Goal: Information Seeking & Learning: Compare options

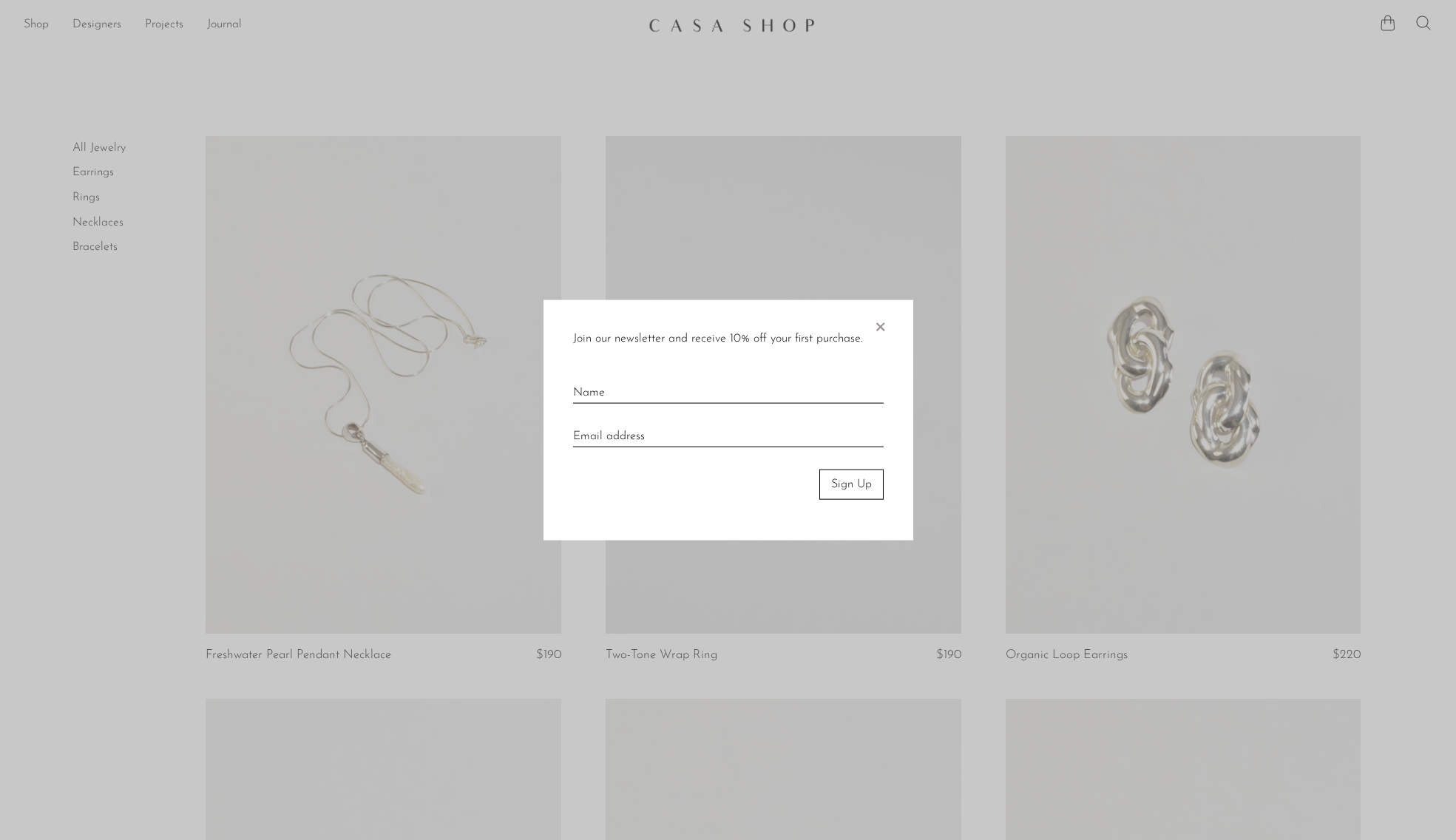
click at [1190, 260] on div at bounding box center [728, 420] width 1456 height 840
click at [884, 329] on span "×" at bounding box center [879, 324] width 15 height 47
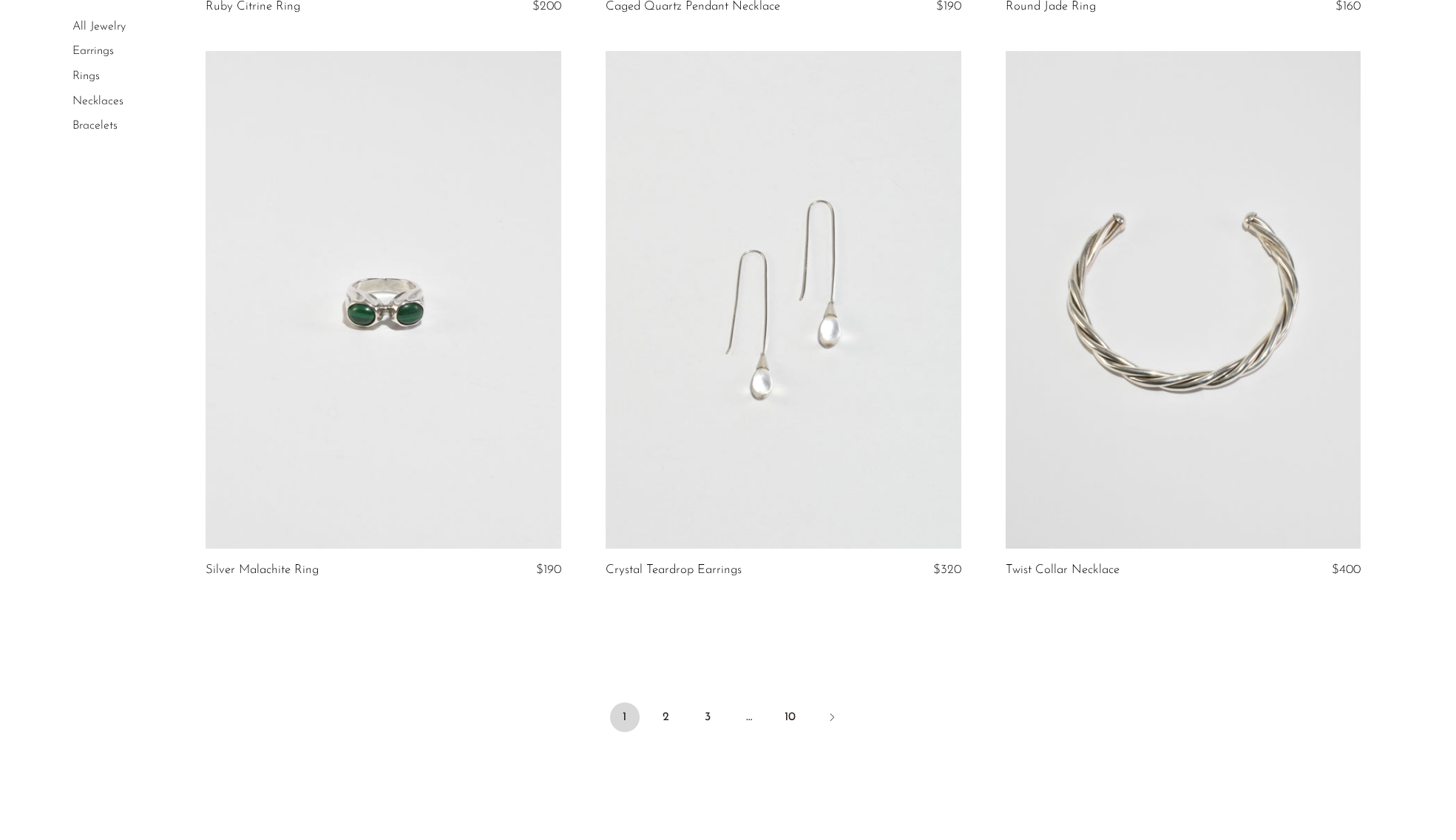
scroll to position [6305, 0]
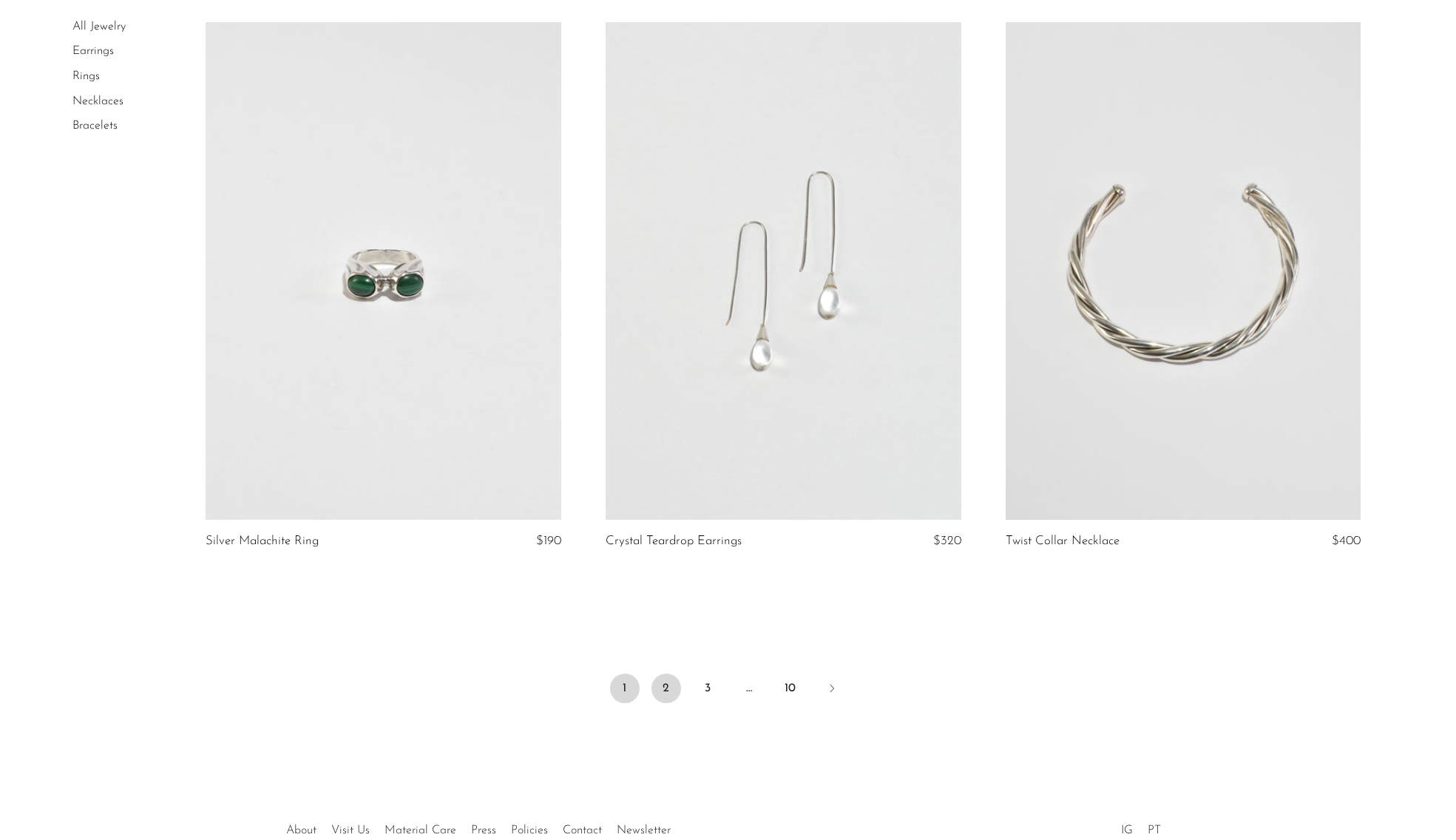
click at [674, 696] on link "2" at bounding box center [666, 688] width 29 height 29
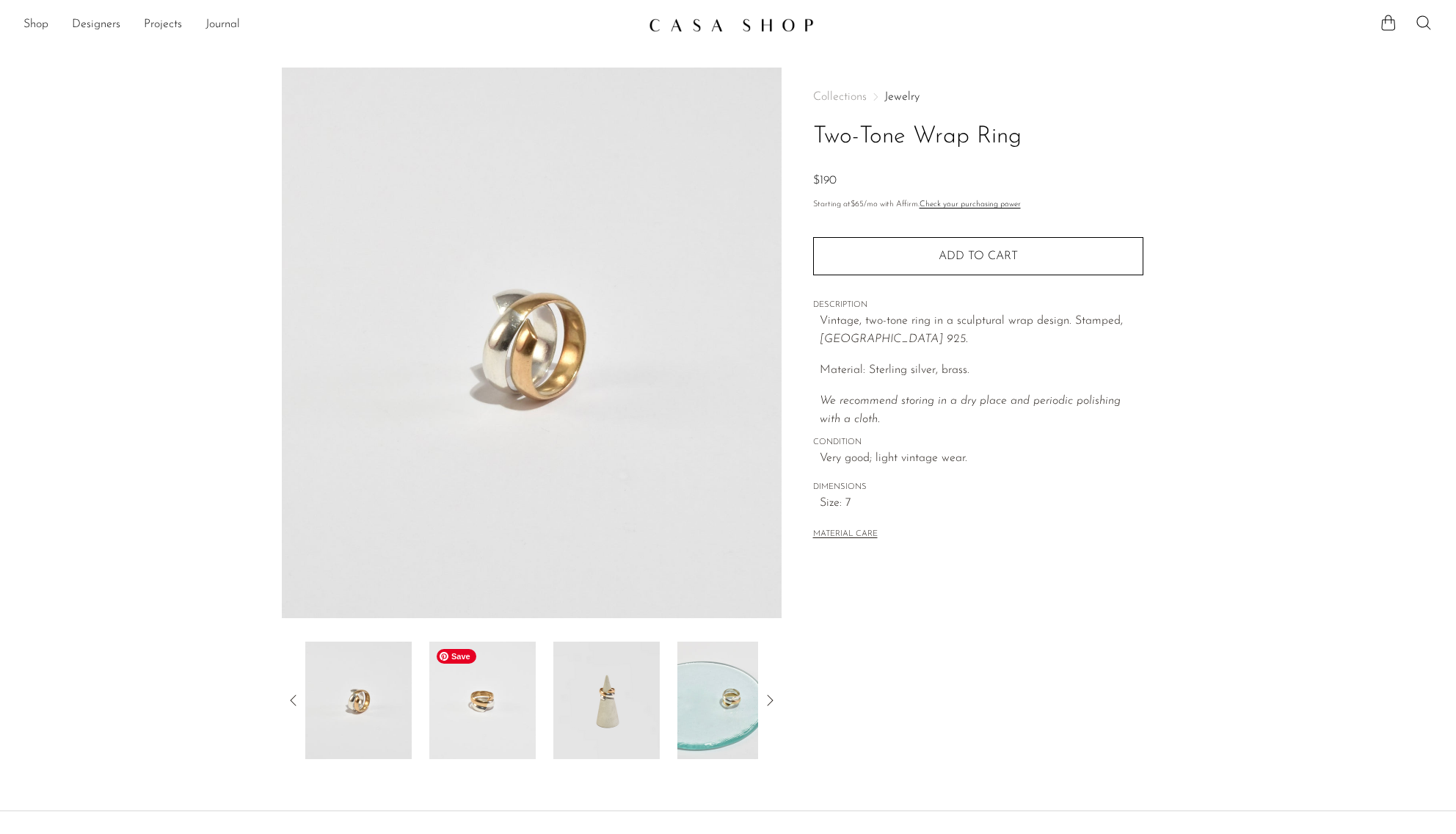
click at [501, 722] on img at bounding box center [483, 700] width 107 height 117
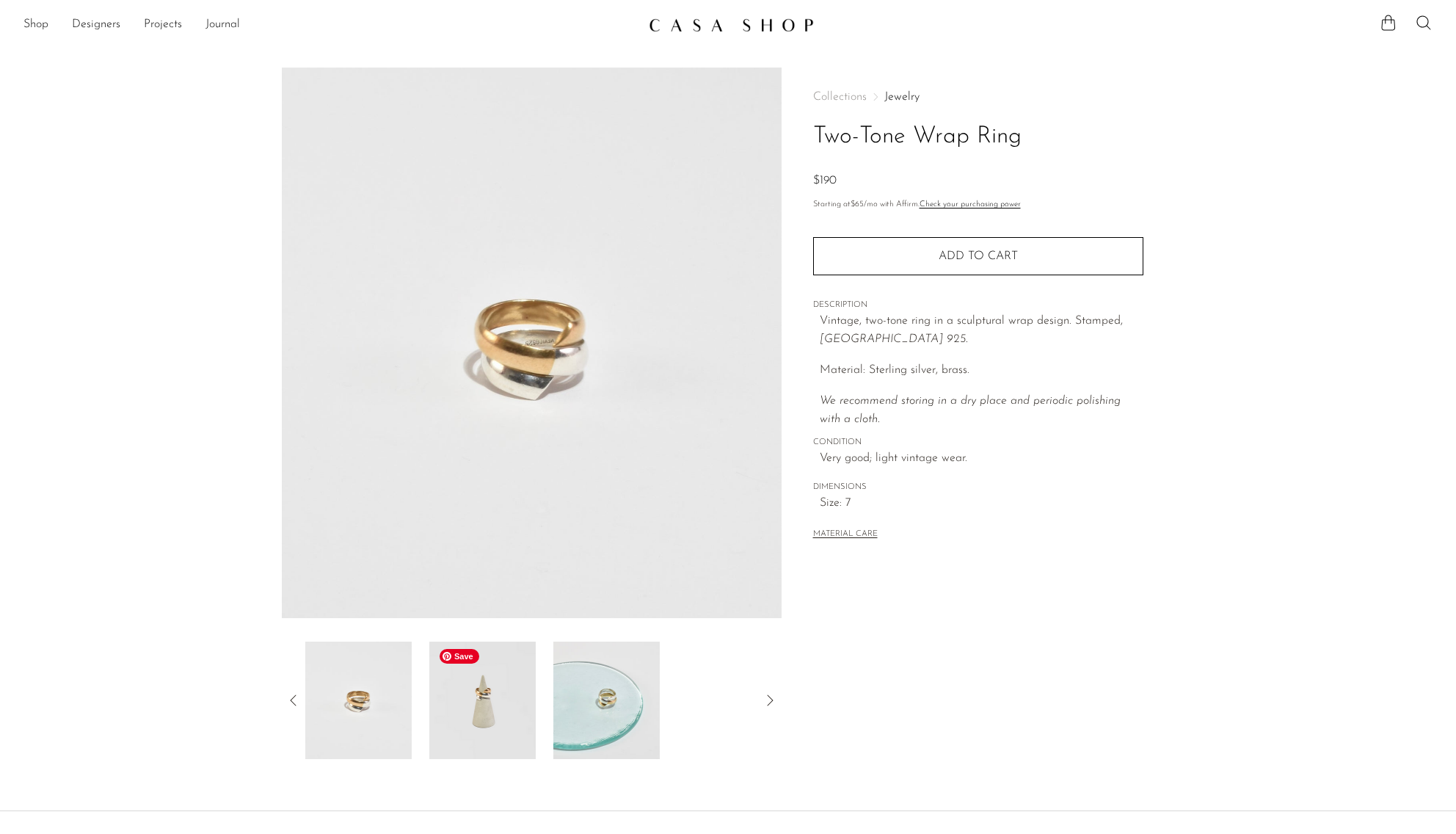
click at [482, 720] on img at bounding box center [483, 700] width 107 height 117
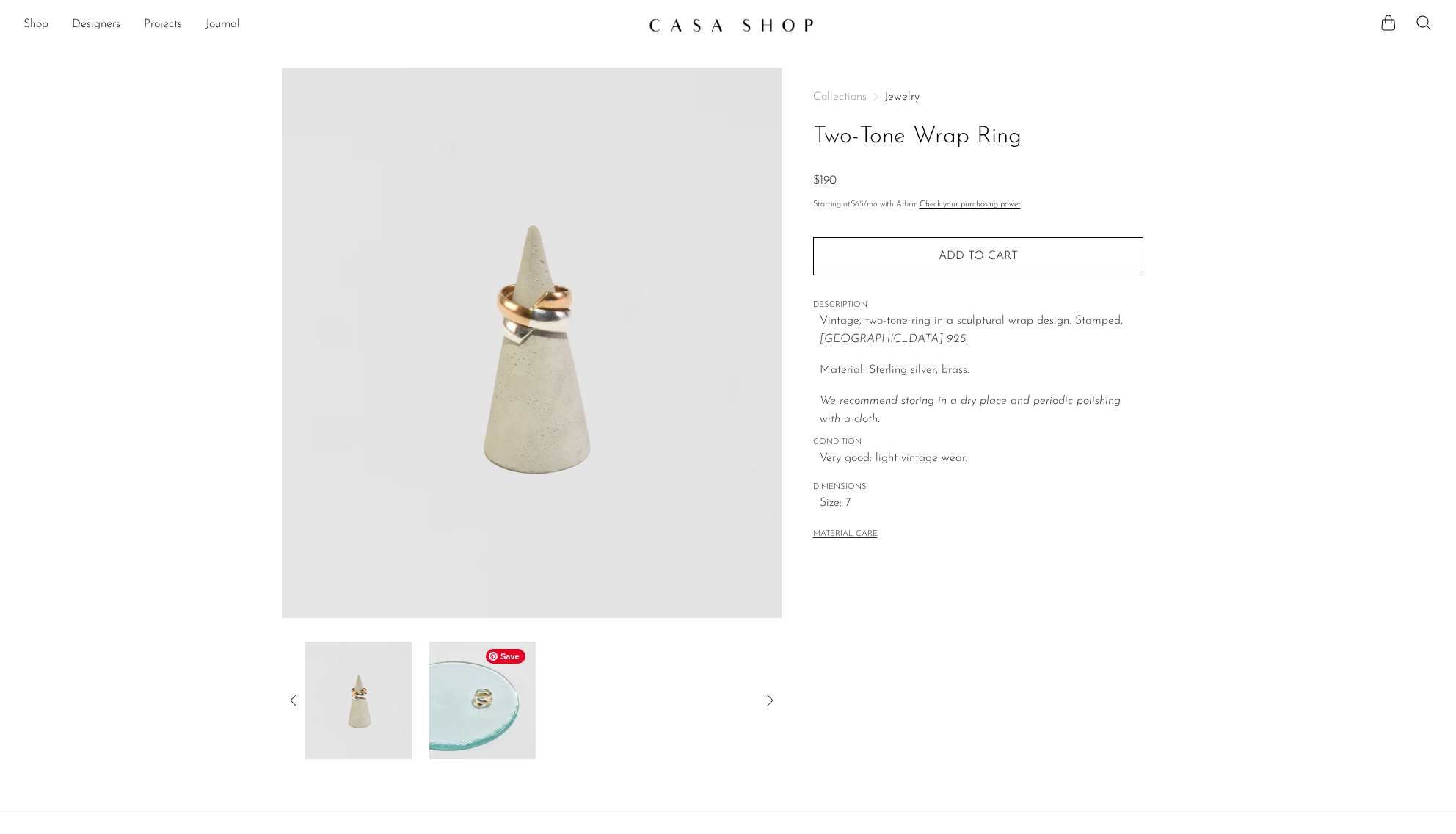
click at [472, 749] on img at bounding box center [483, 700] width 107 height 117
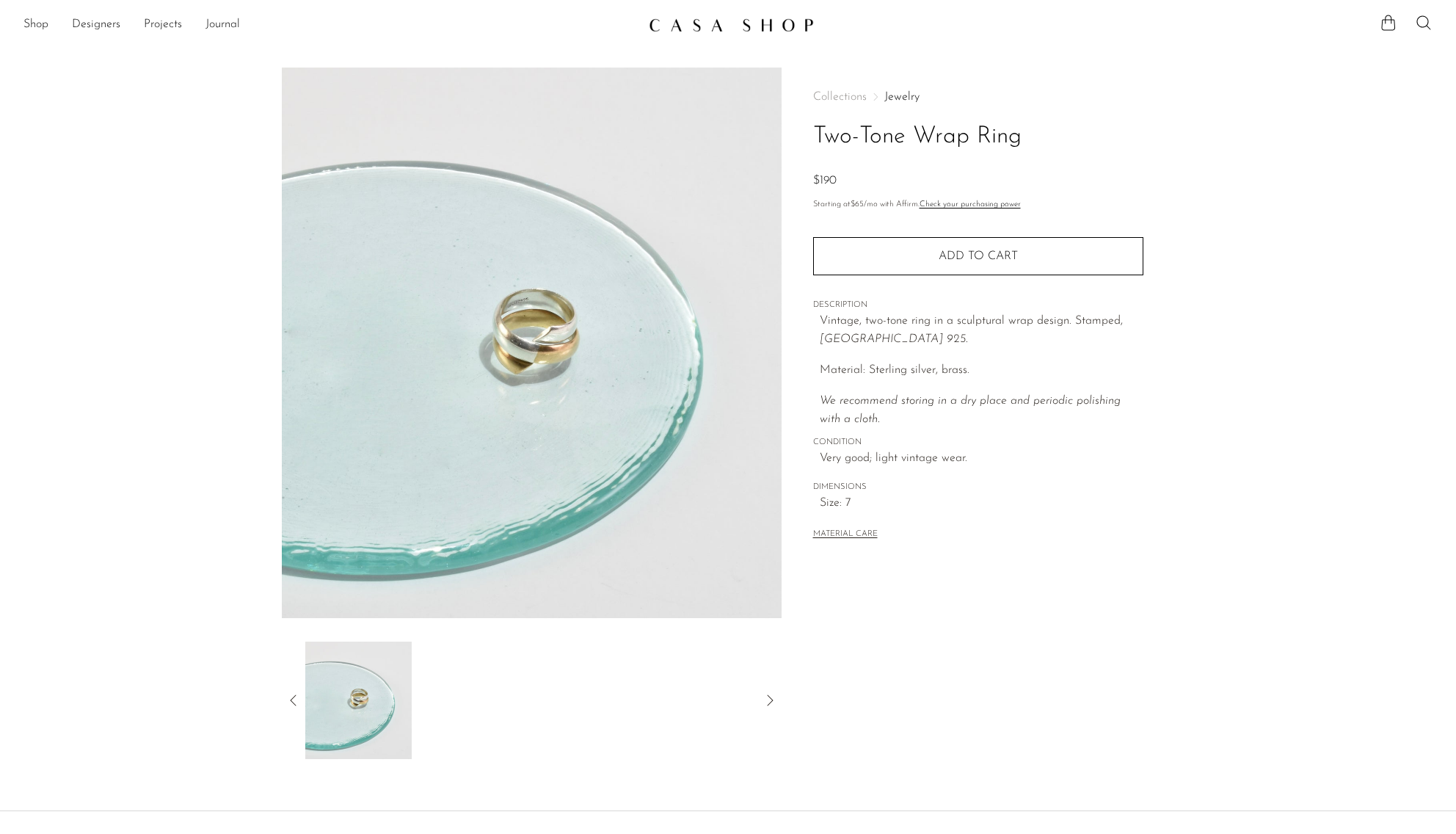
click at [290, 711] on div at bounding box center [531, 700] width 499 height 117
click at [294, 705] on icon at bounding box center [294, 700] width 18 height 18
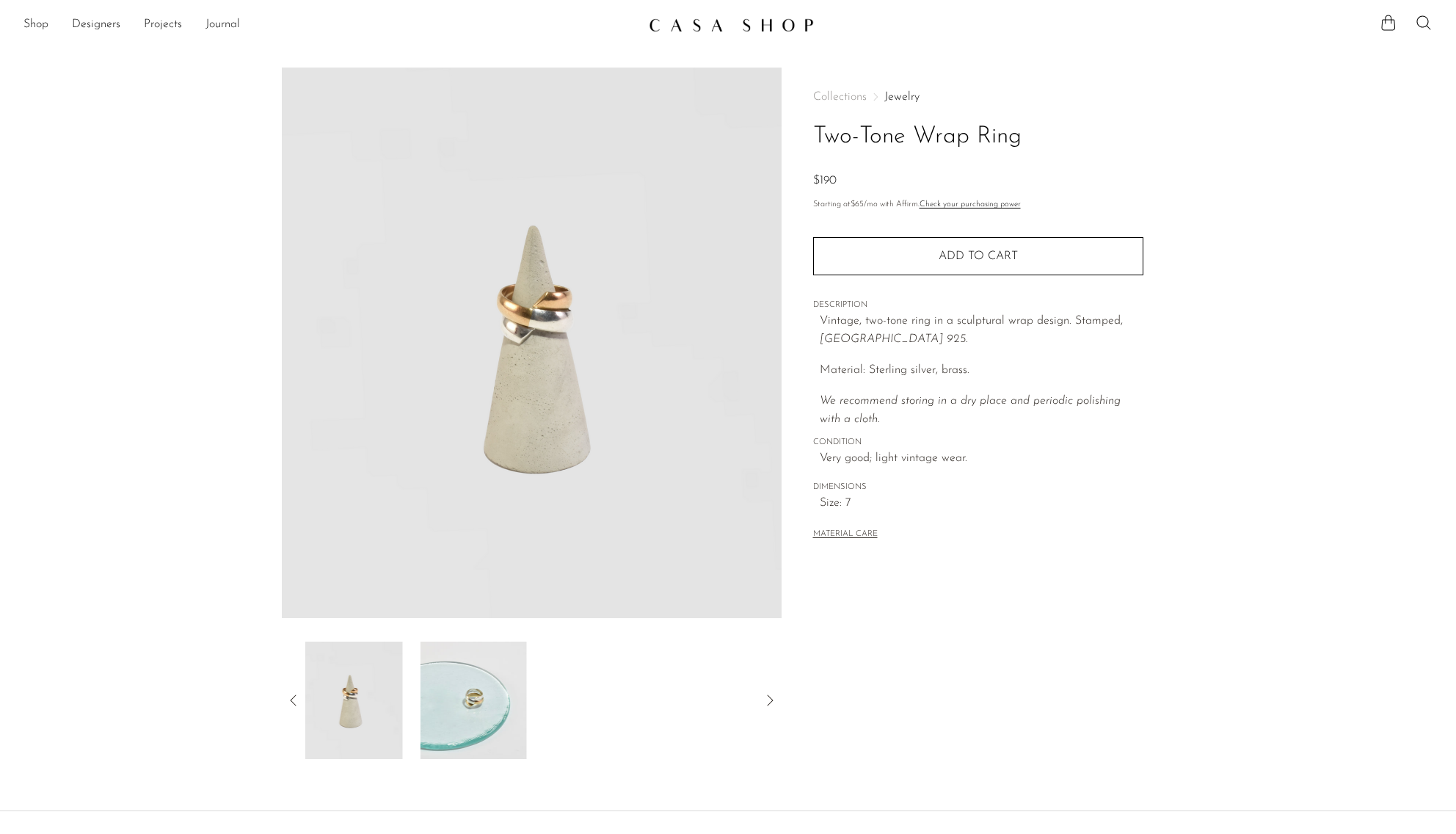
click at [294, 703] on icon at bounding box center [293, 700] width 6 height 11
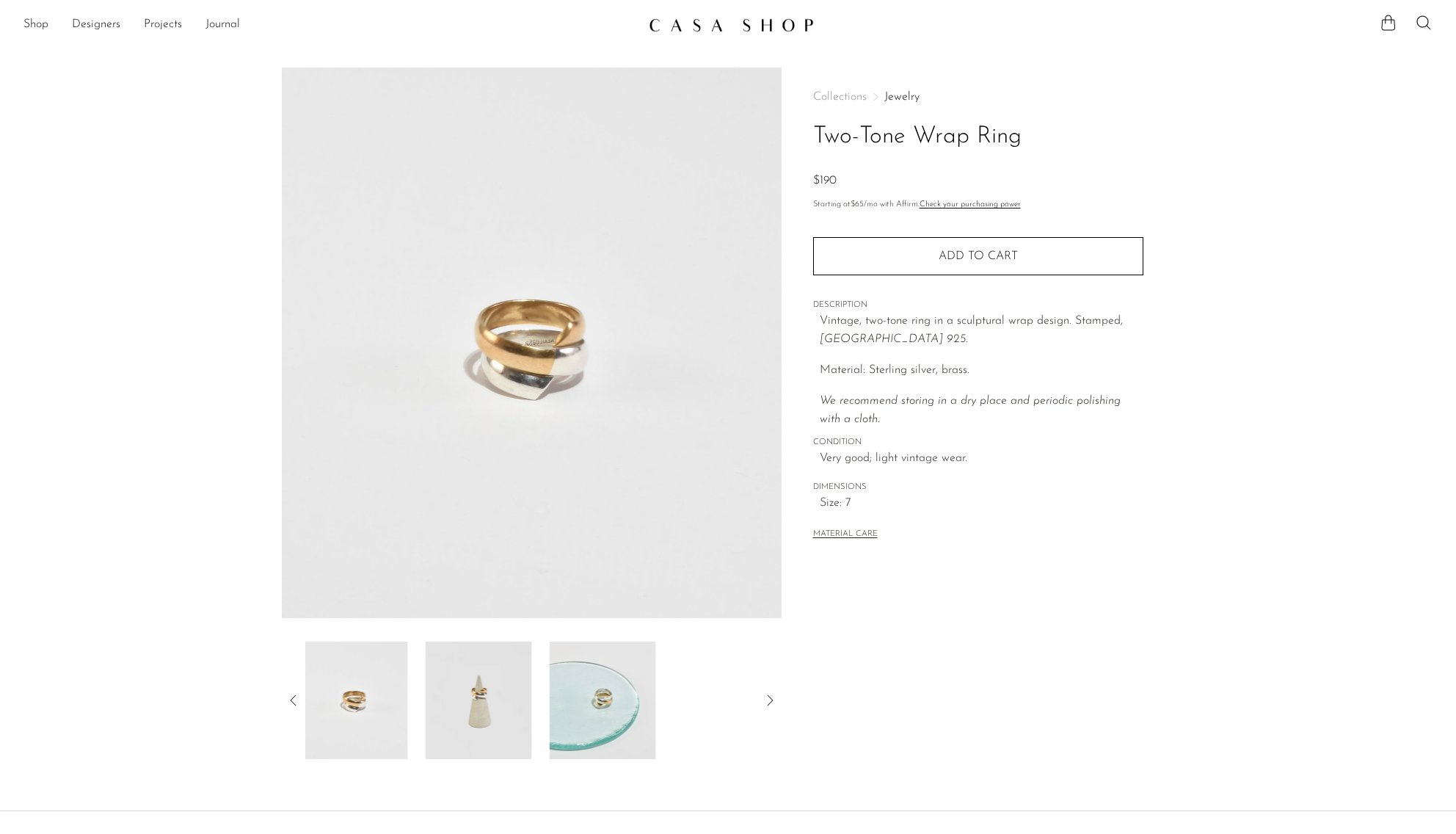
click at [294, 703] on icon at bounding box center [294, 700] width 18 height 18
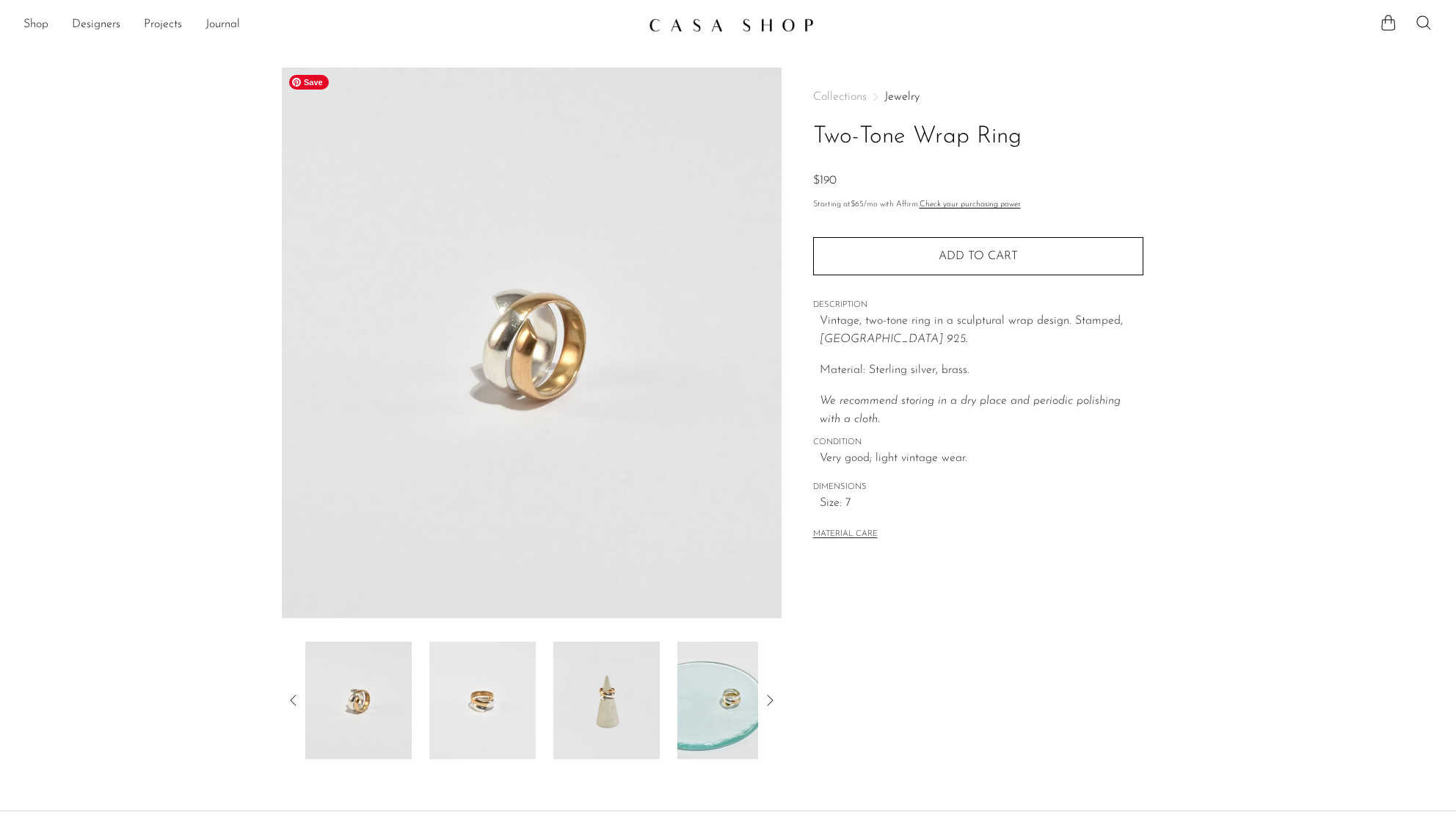
click at [326, 87] on img at bounding box center [531, 343] width 499 height 551
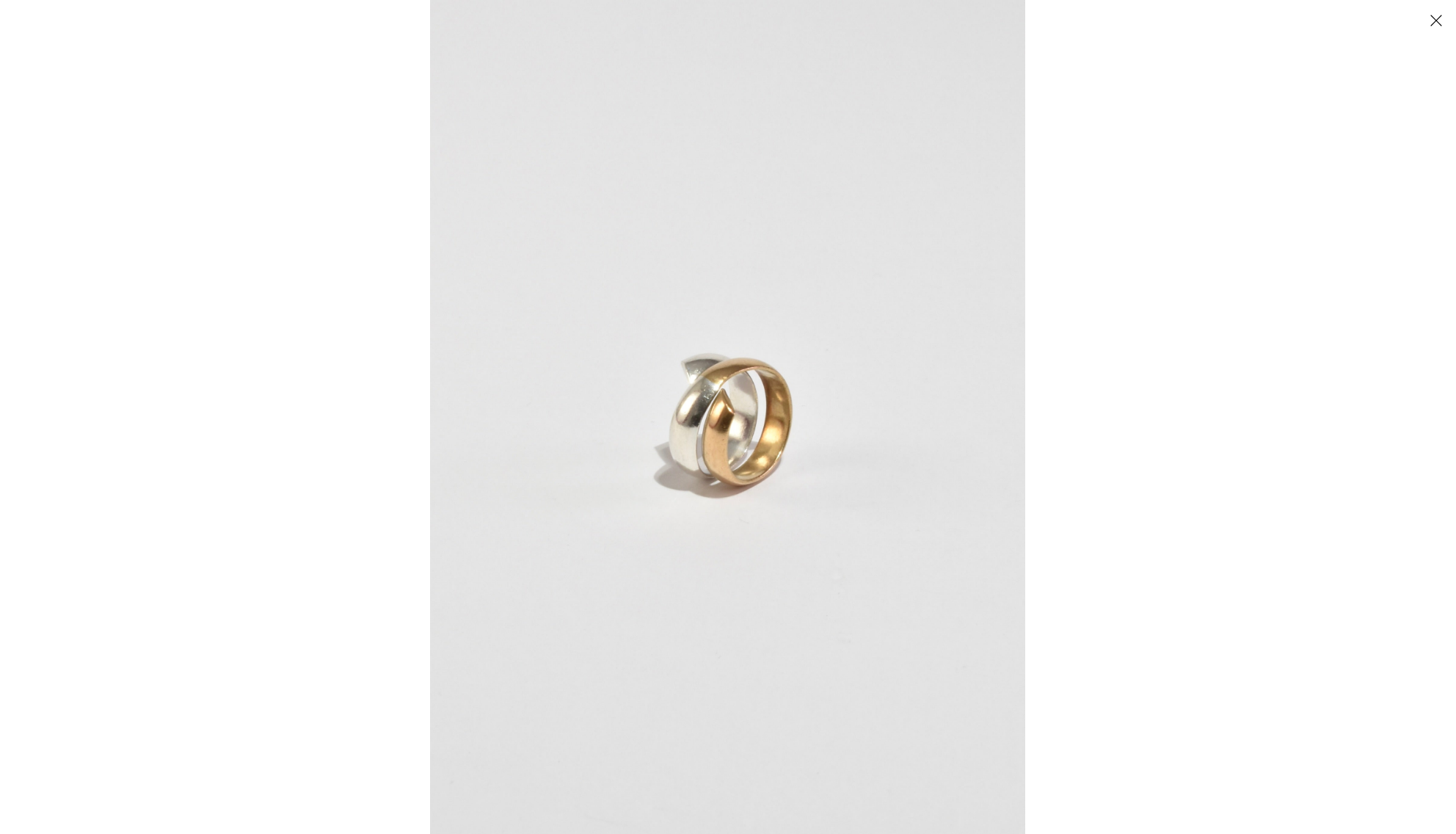
click at [1443, 22] on button "Close" at bounding box center [1436, 19] width 26 height 26
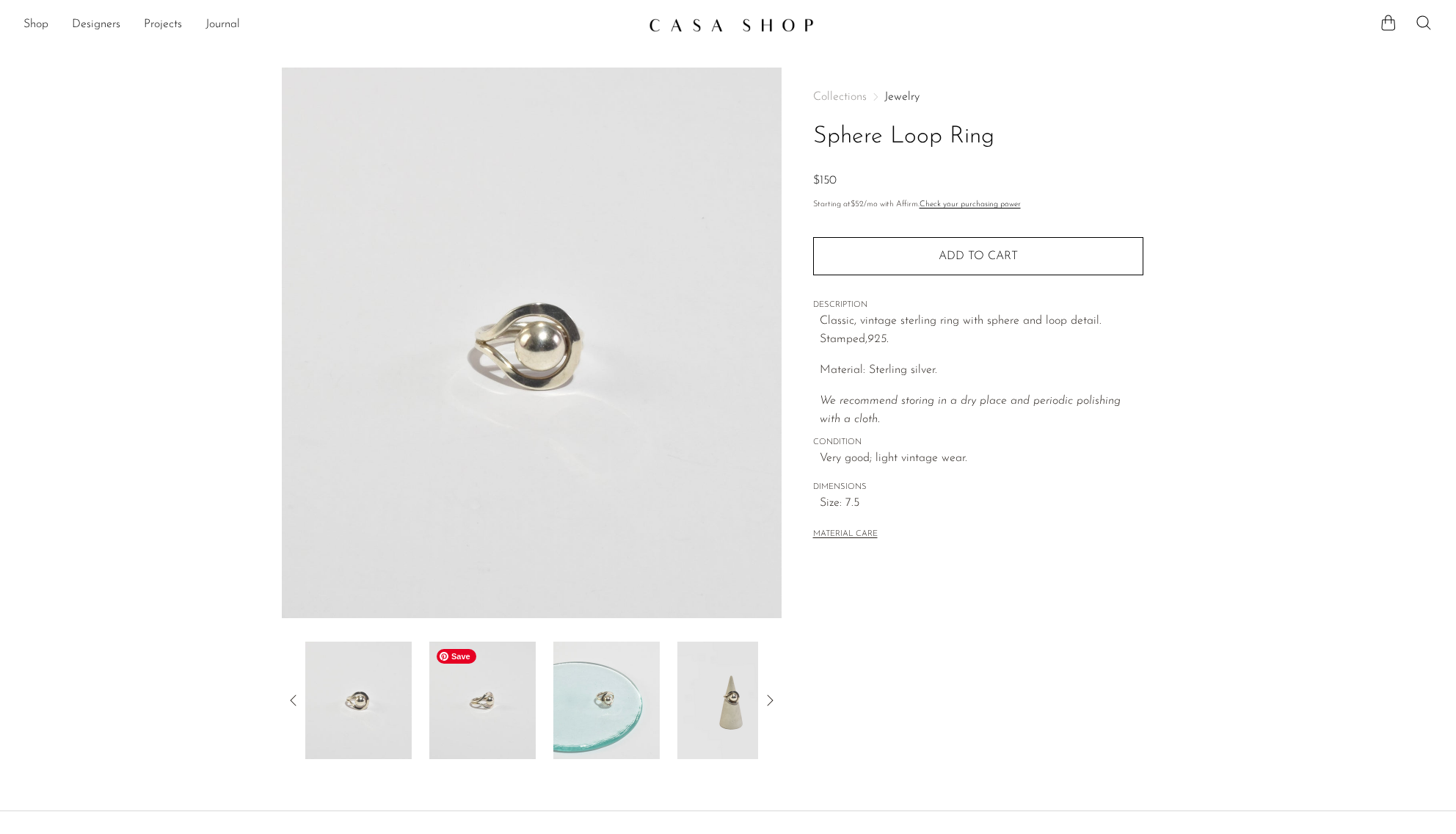
click at [462, 712] on img at bounding box center [483, 700] width 107 height 117
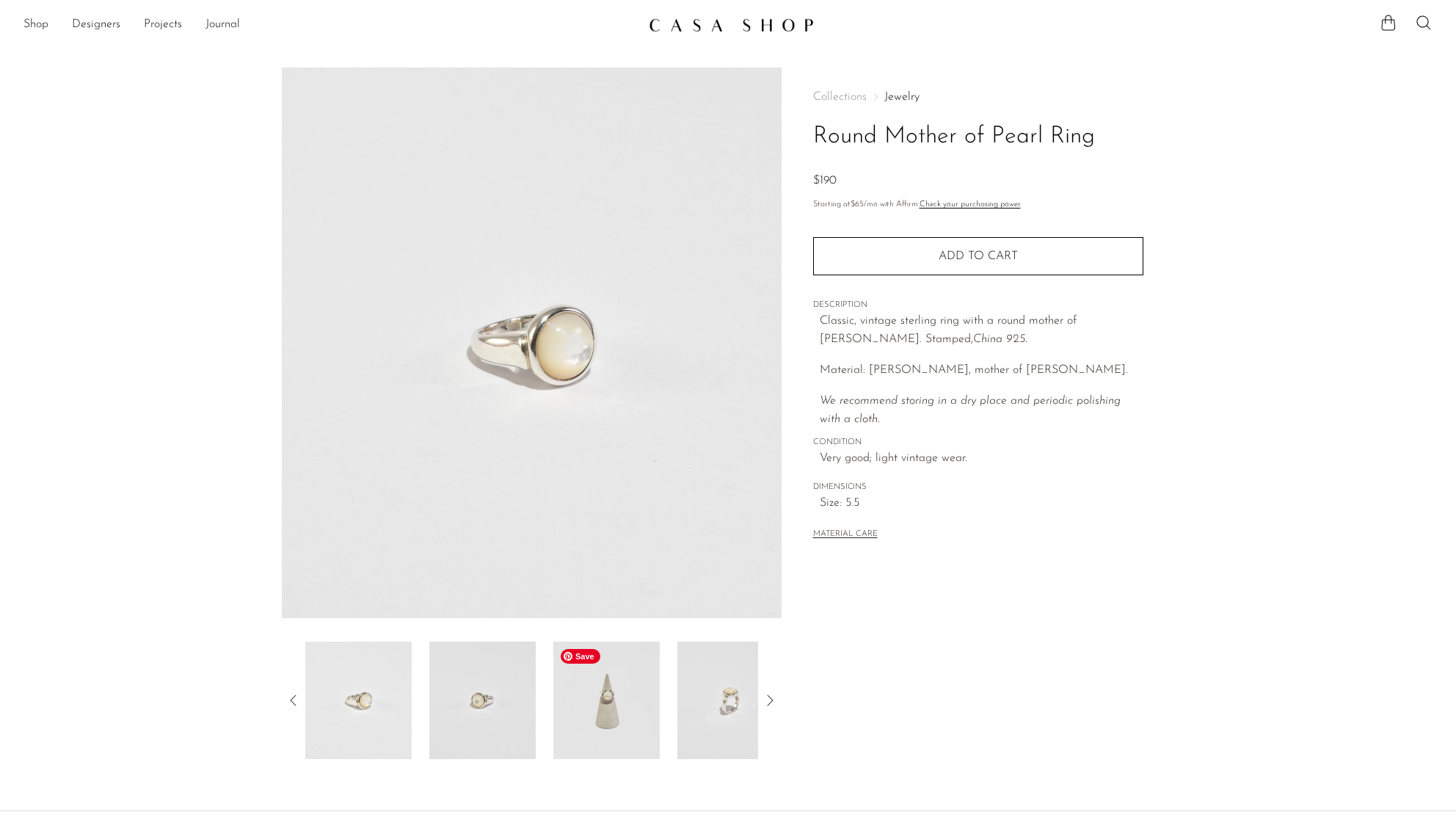
click at [633, 691] on img at bounding box center [606, 700] width 107 height 117
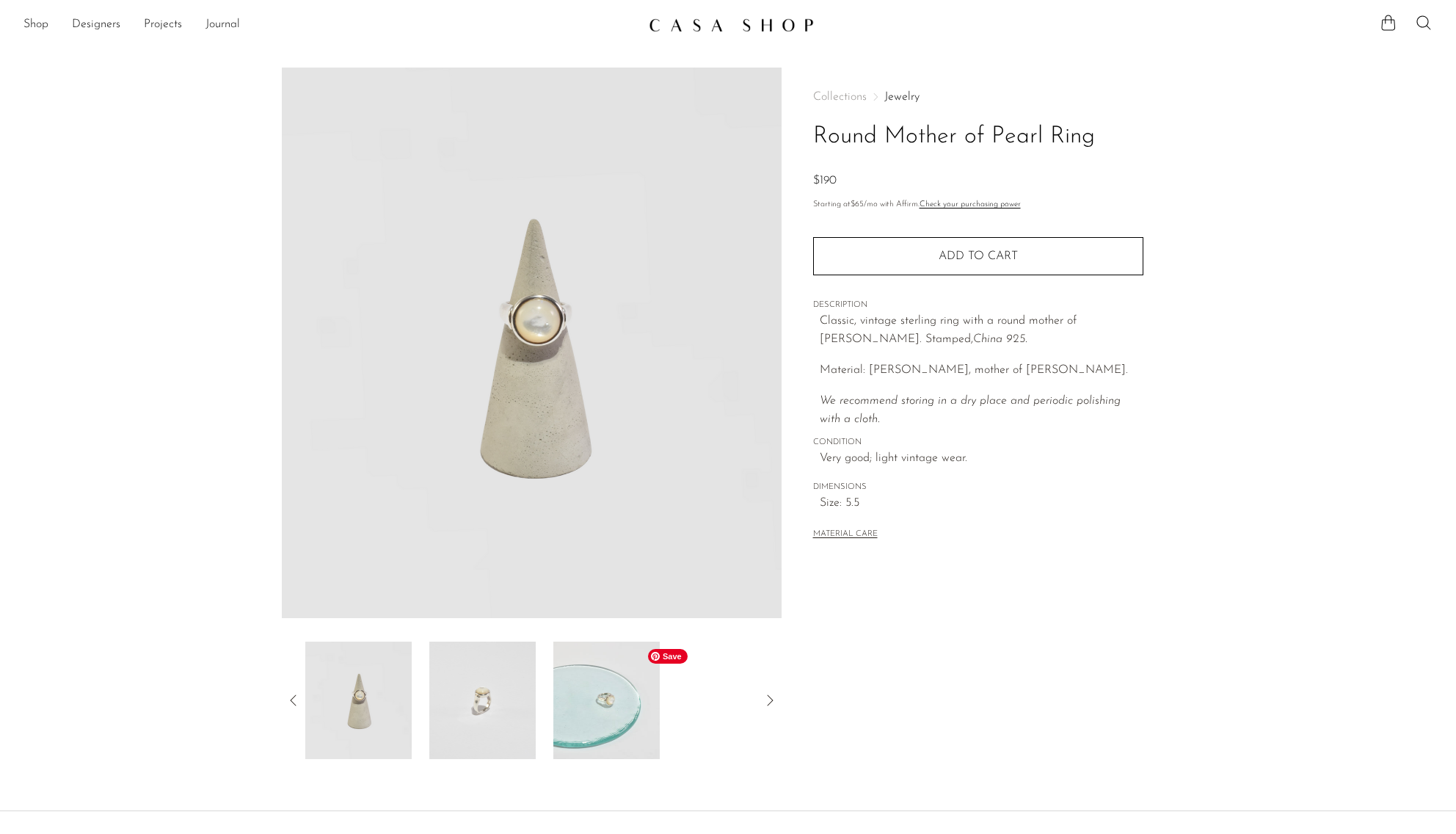
click at [588, 739] on img at bounding box center [606, 700] width 107 height 117
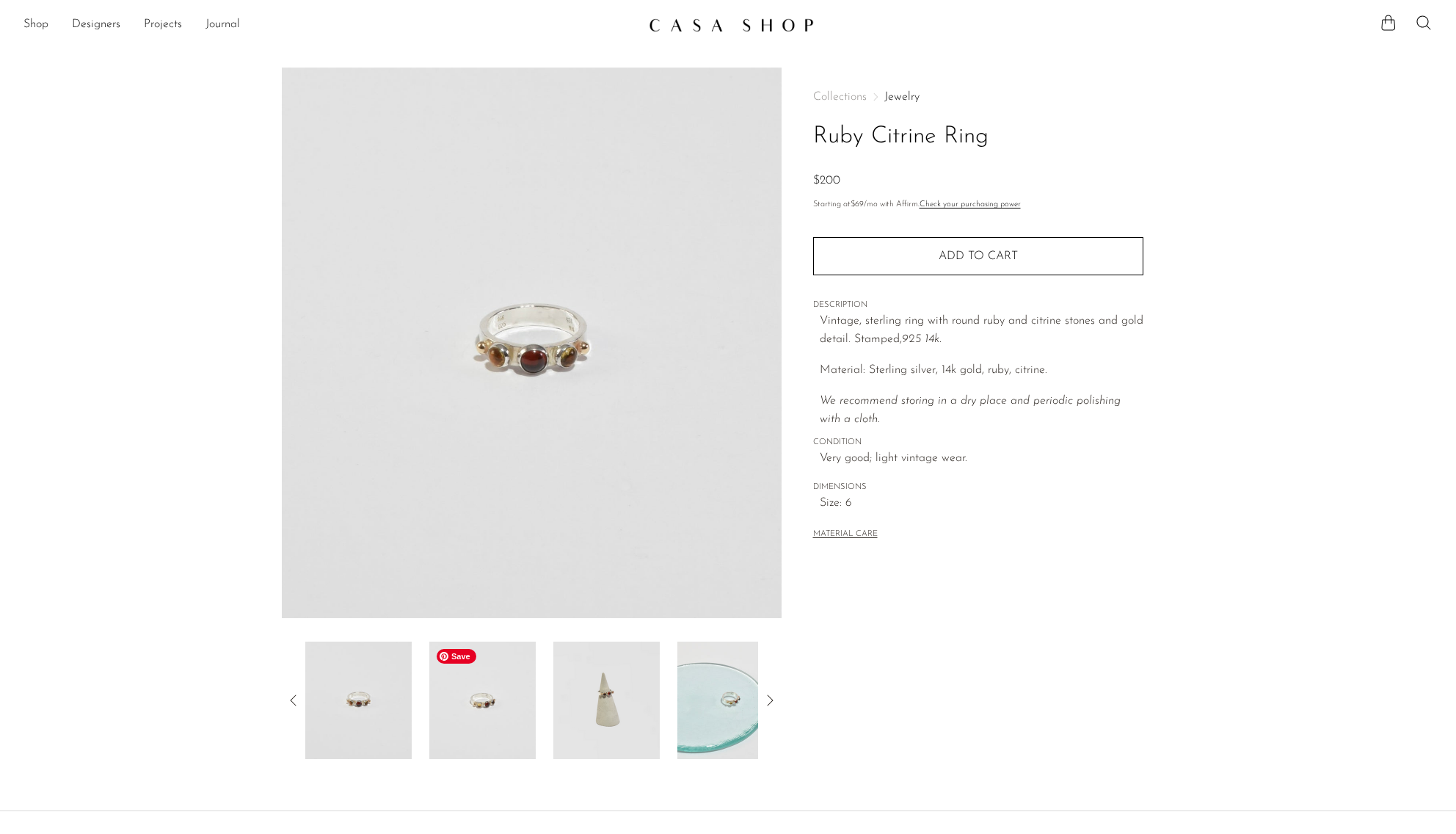
click at [466, 709] on img at bounding box center [483, 700] width 107 height 117
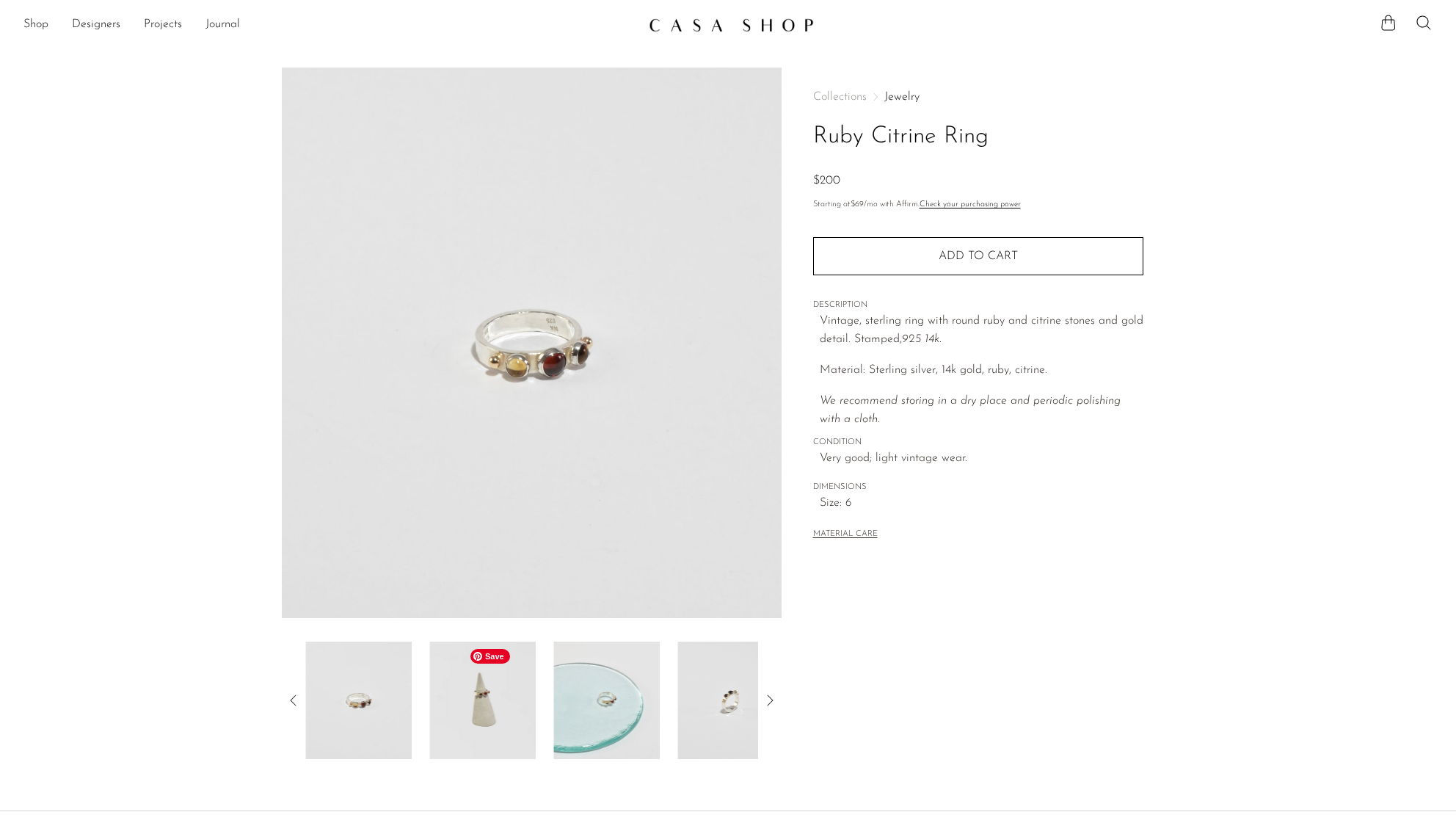
click at [480, 717] on img at bounding box center [483, 700] width 107 height 117
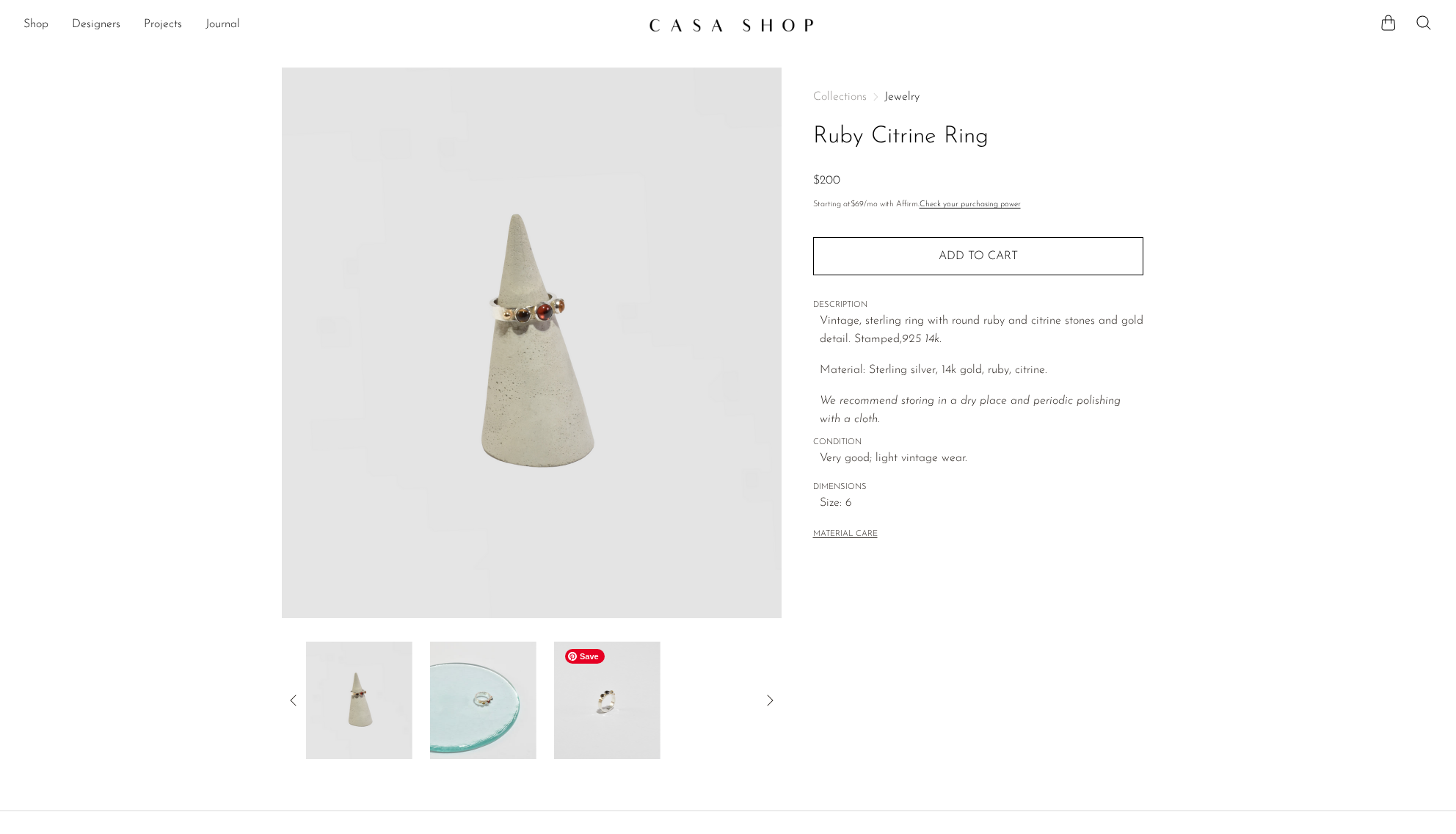
click at [574, 713] on img at bounding box center [607, 700] width 107 height 117
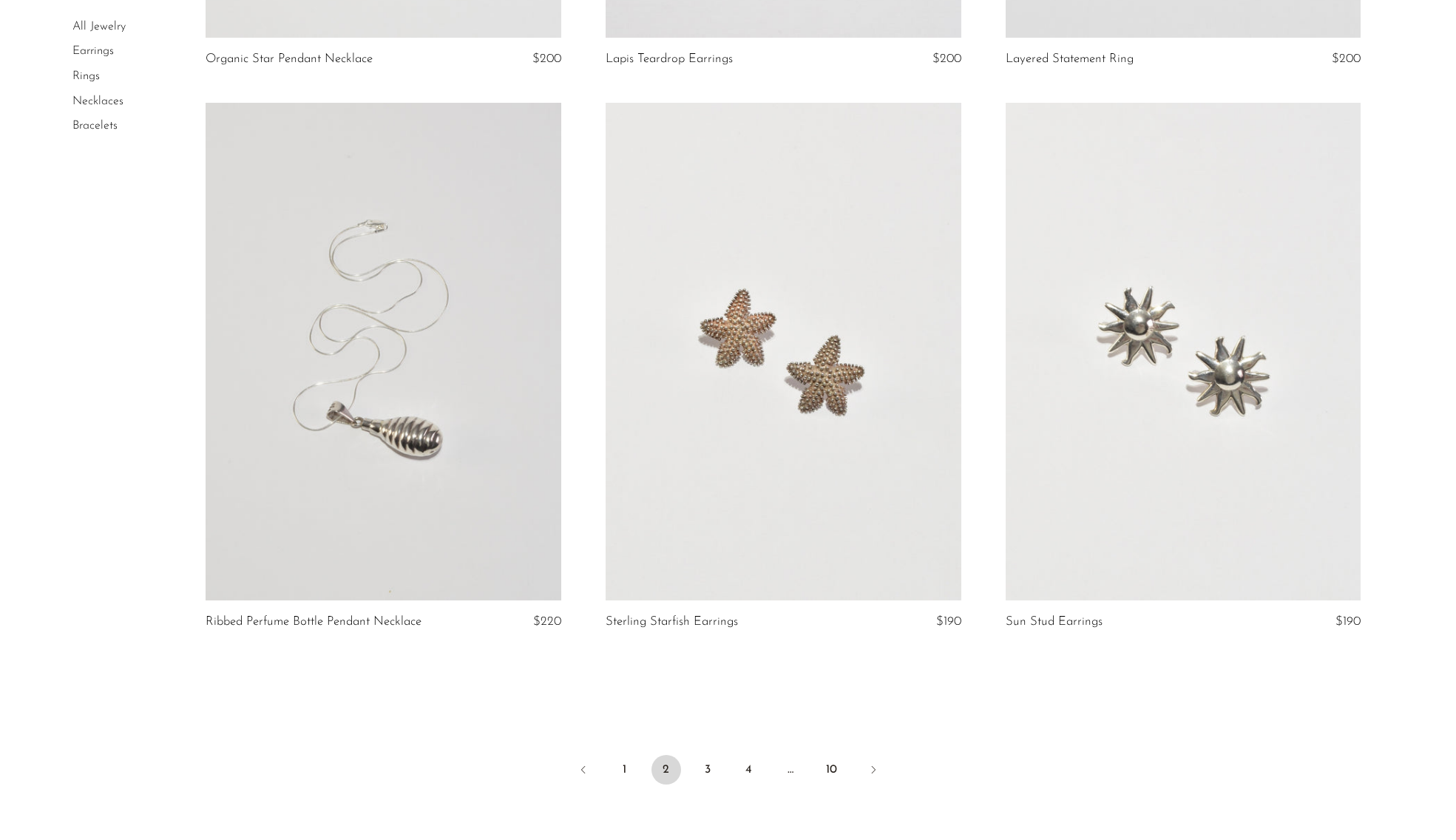
scroll to position [6408, 0]
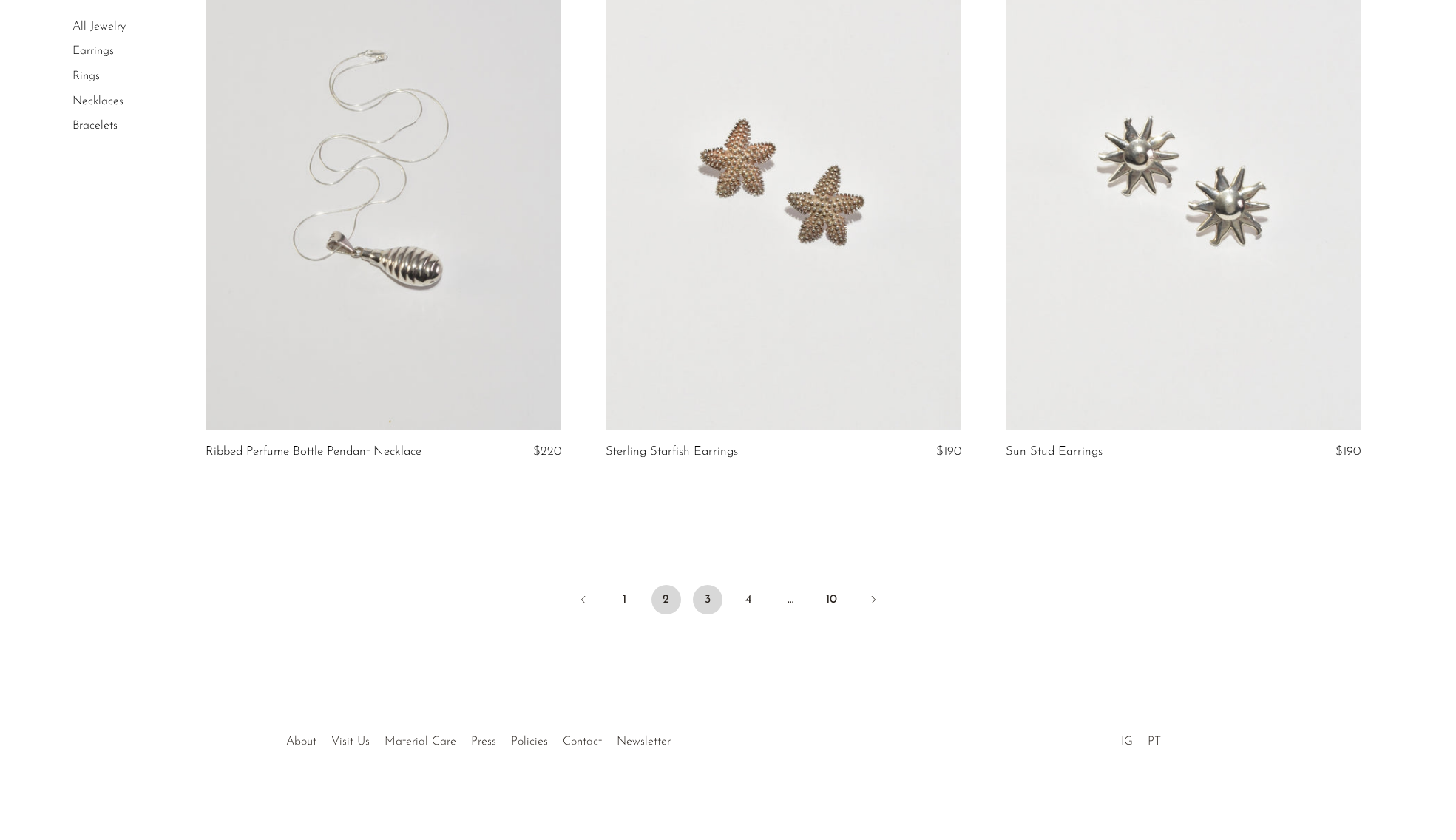
drag, startPoint x: 713, startPoint y: 599, endPoint x: 710, endPoint y: 592, distance: 7.6
click at [713, 599] on link "3" at bounding box center [707, 599] width 29 height 29
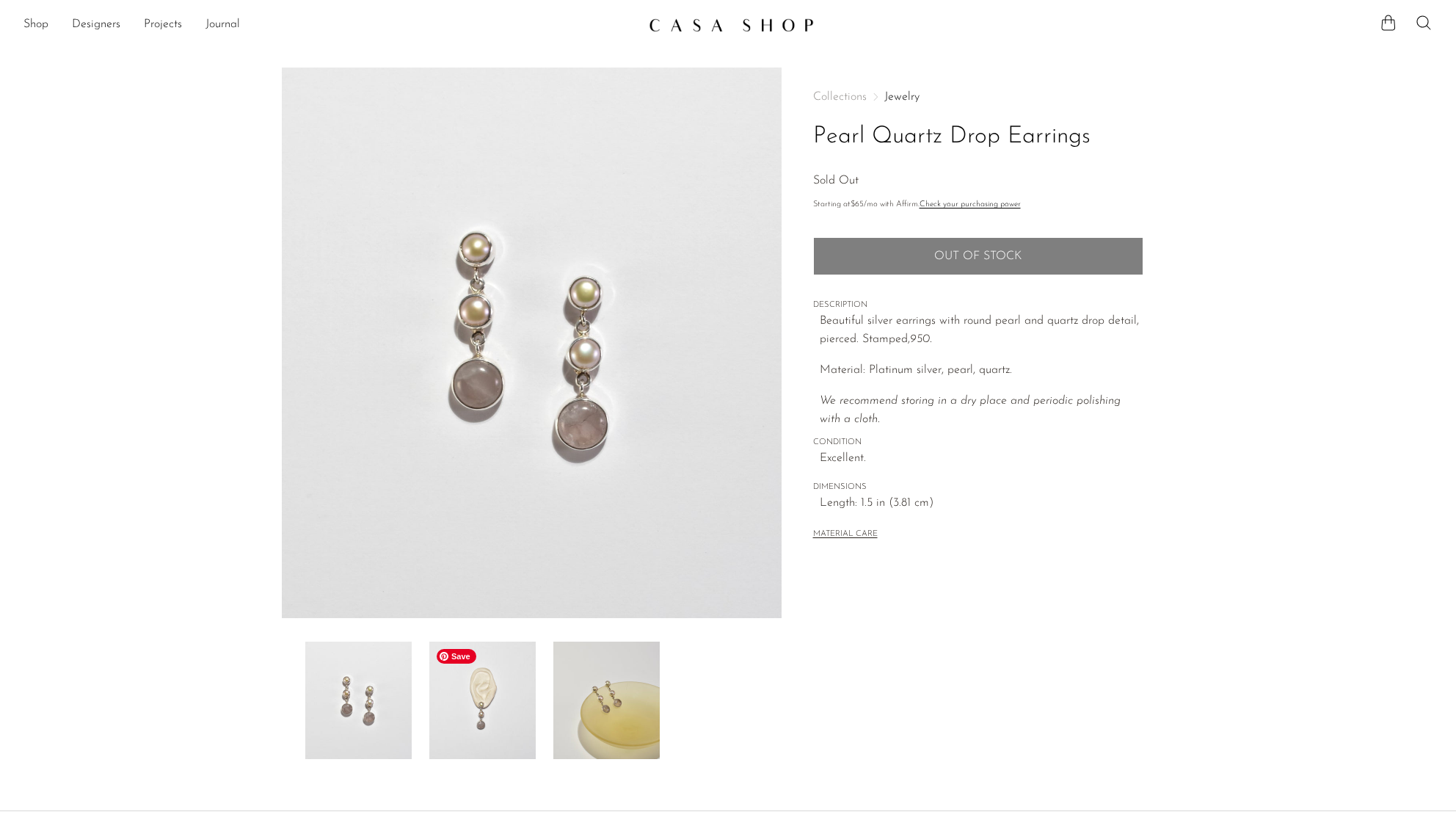
click at [519, 712] on img at bounding box center [483, 700] width 107 height 117
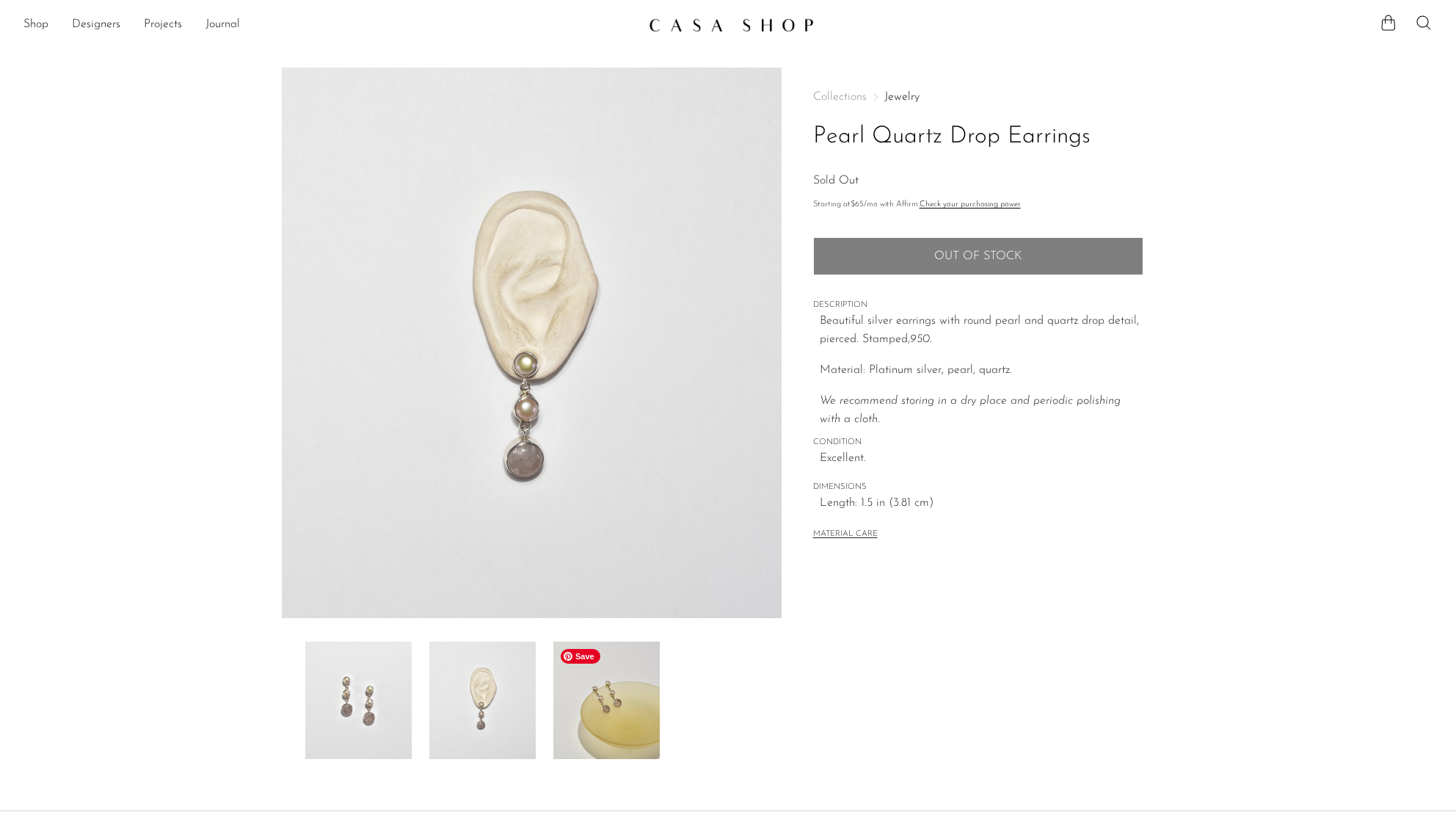
click at [612, 736] on img at bounding box center [606, 700] width 107 height 117
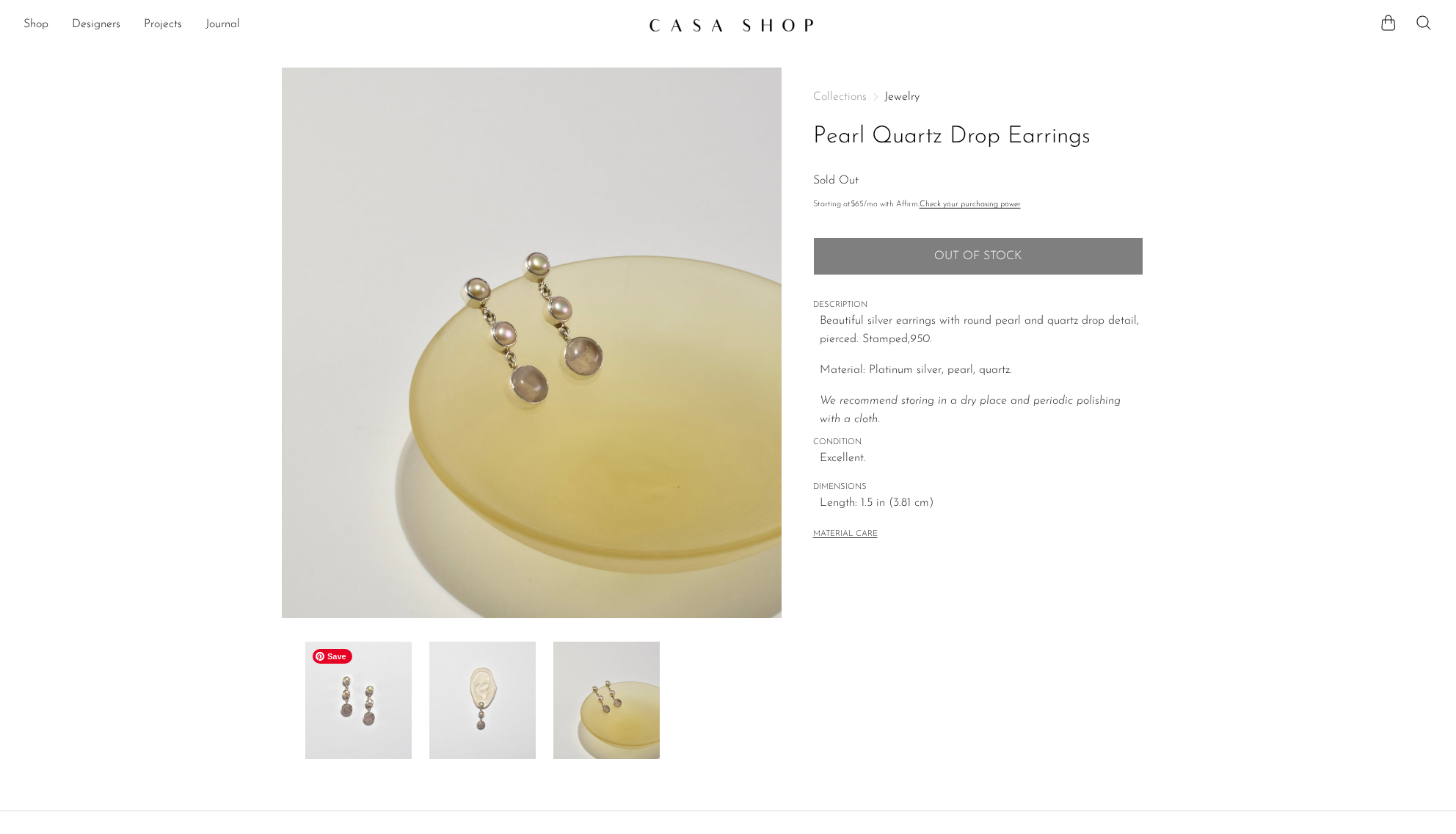
click at [373, 726] on img at bounding box center [358, 700] width 107 height 117
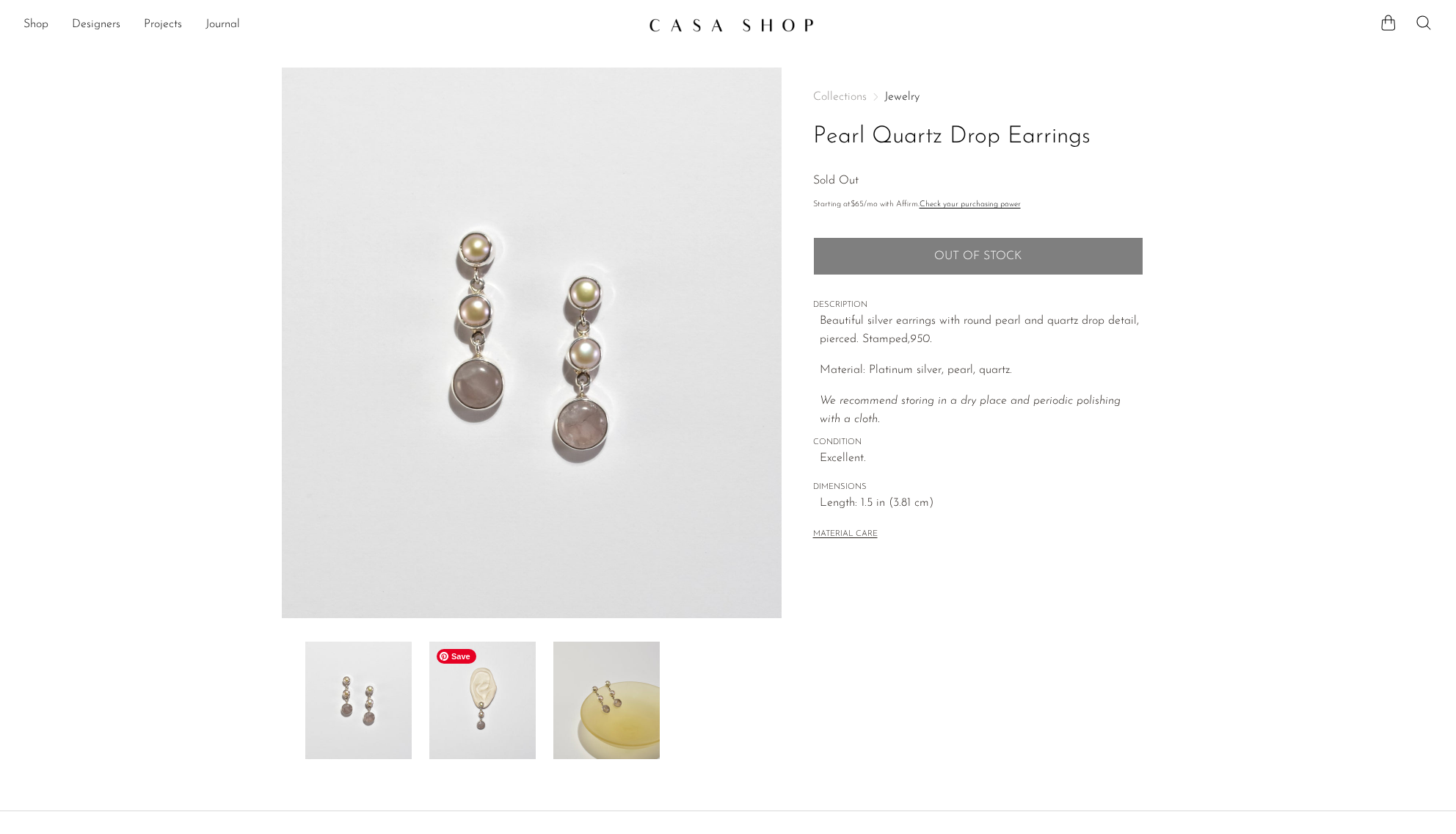
click at [430, 719] on img at bounding box center [483, 700] width 107 height 117
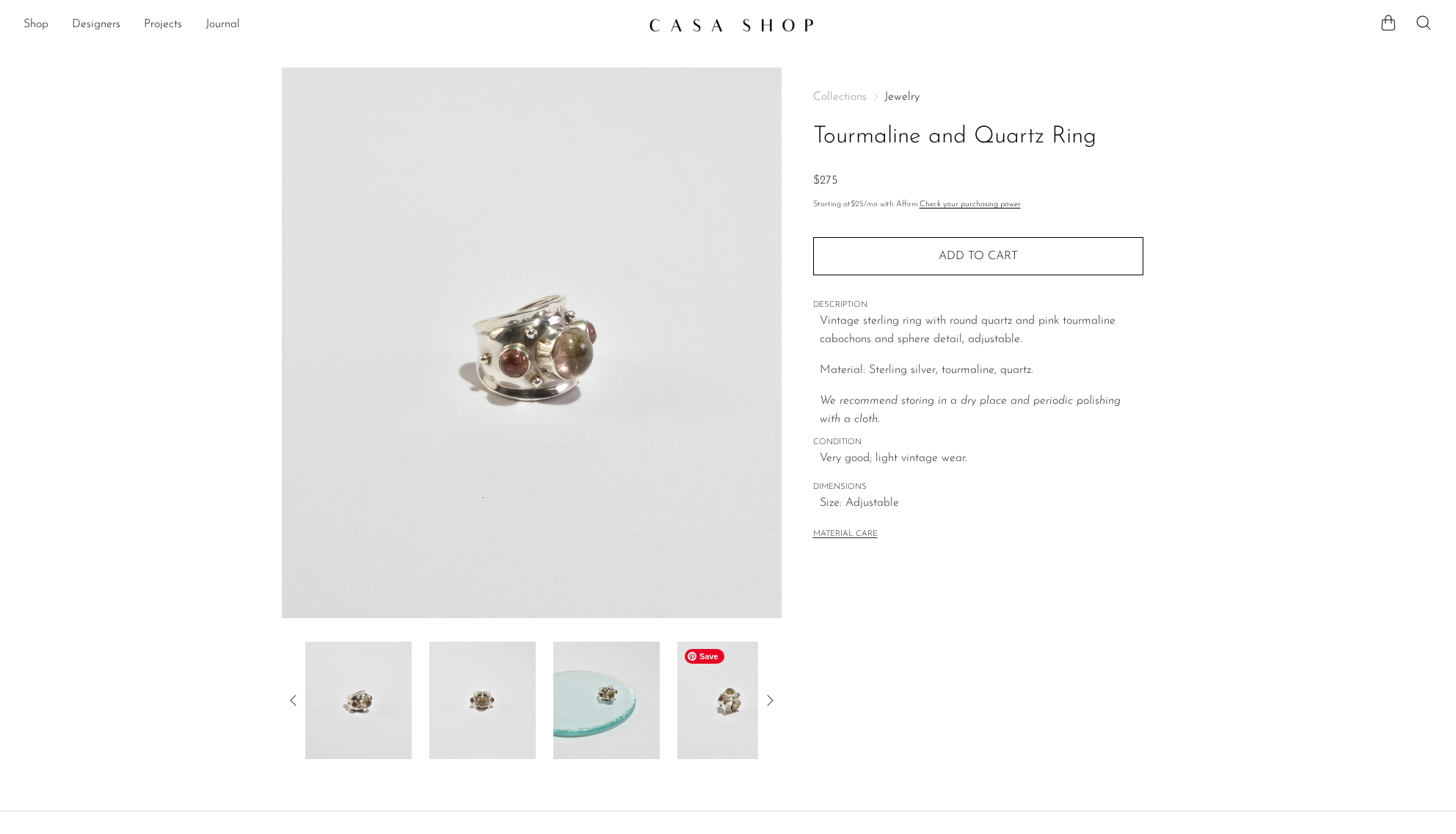
click at [739, 718] on img at bounding box center [731, 700] width 107 height 117
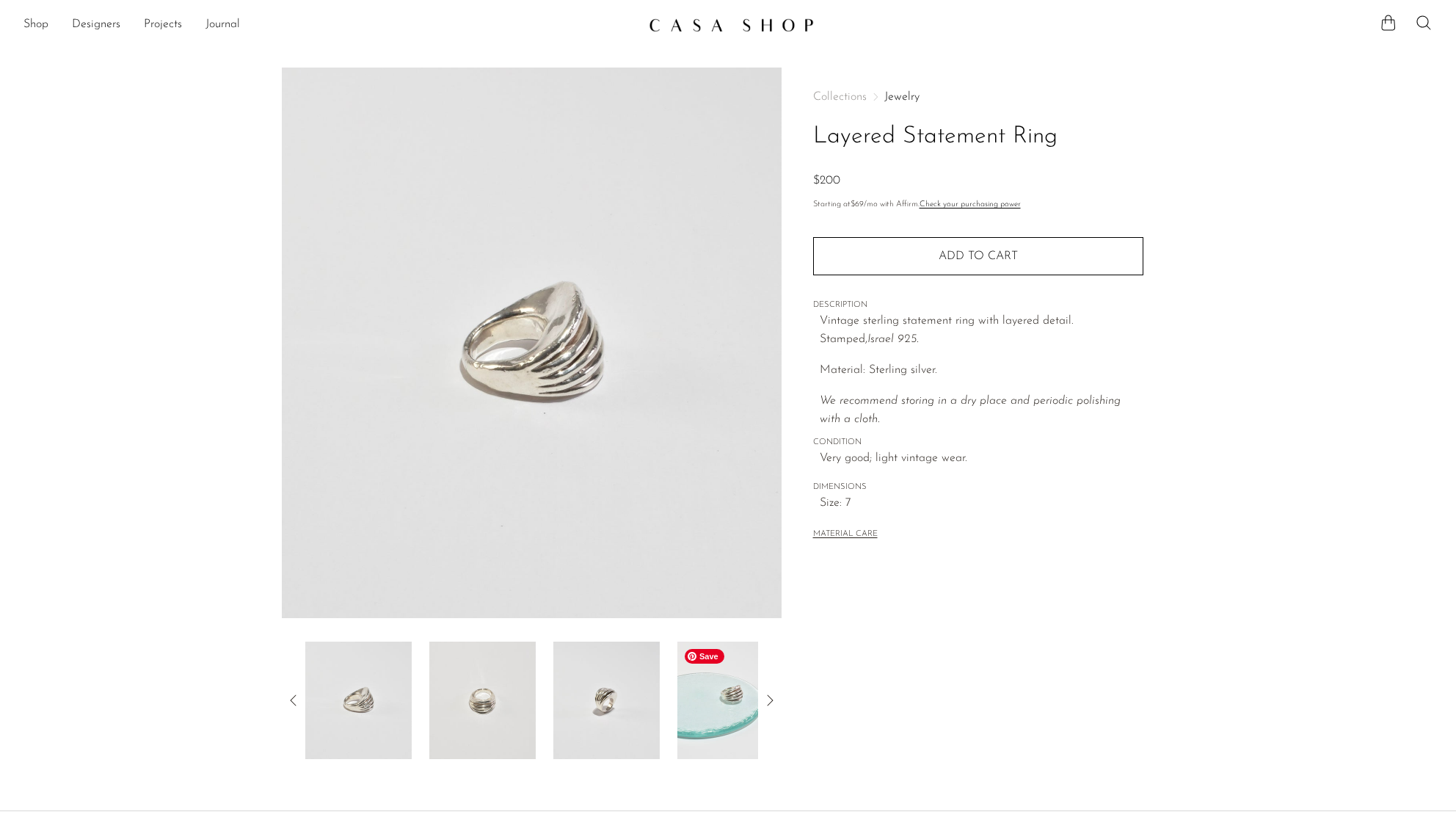
click at [714, 717] on img at bounding box center [731, 700] width 107 height 117
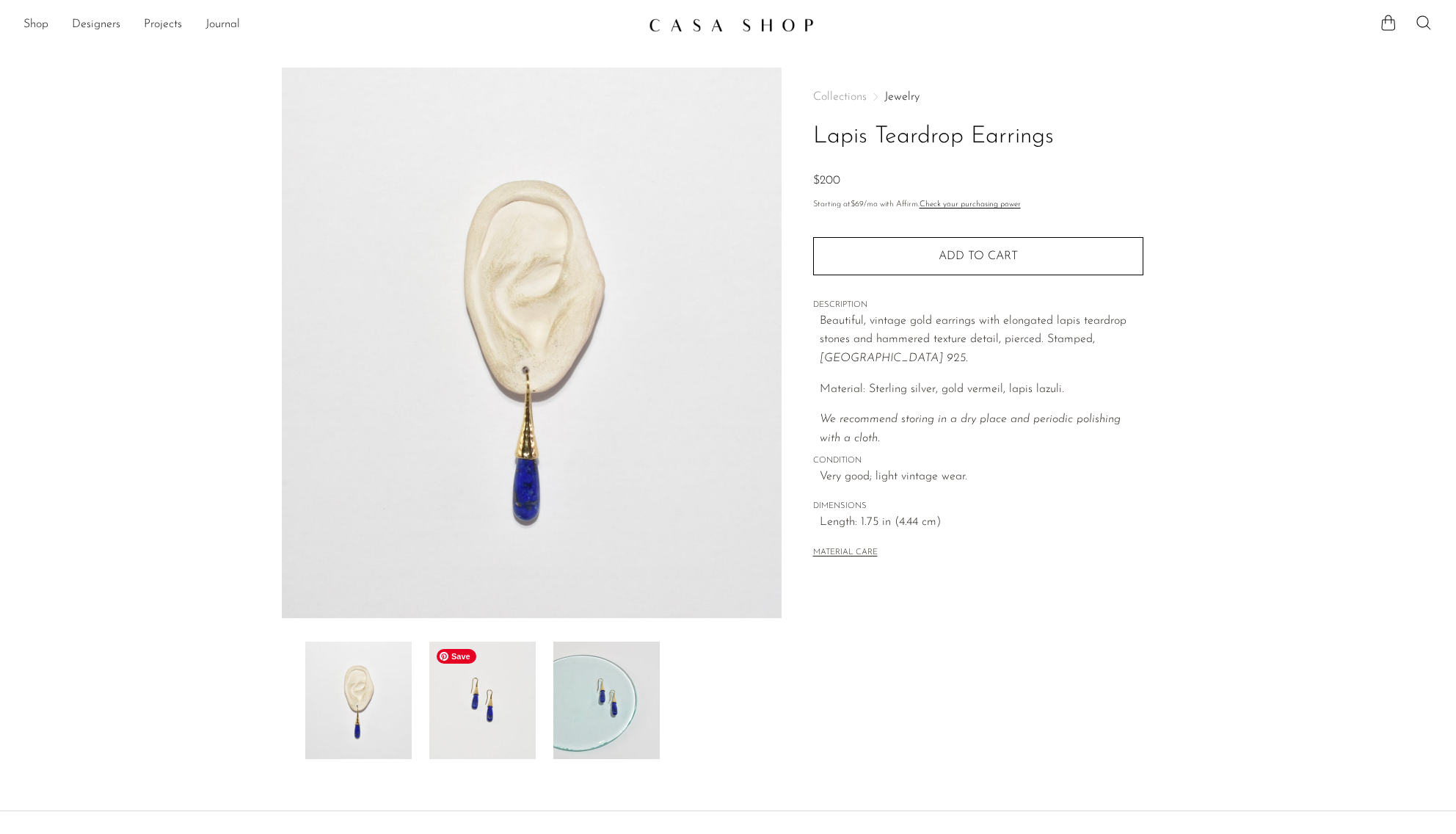
click at [484, 708] on img at bounding box center [483, 700] width 107 height 117
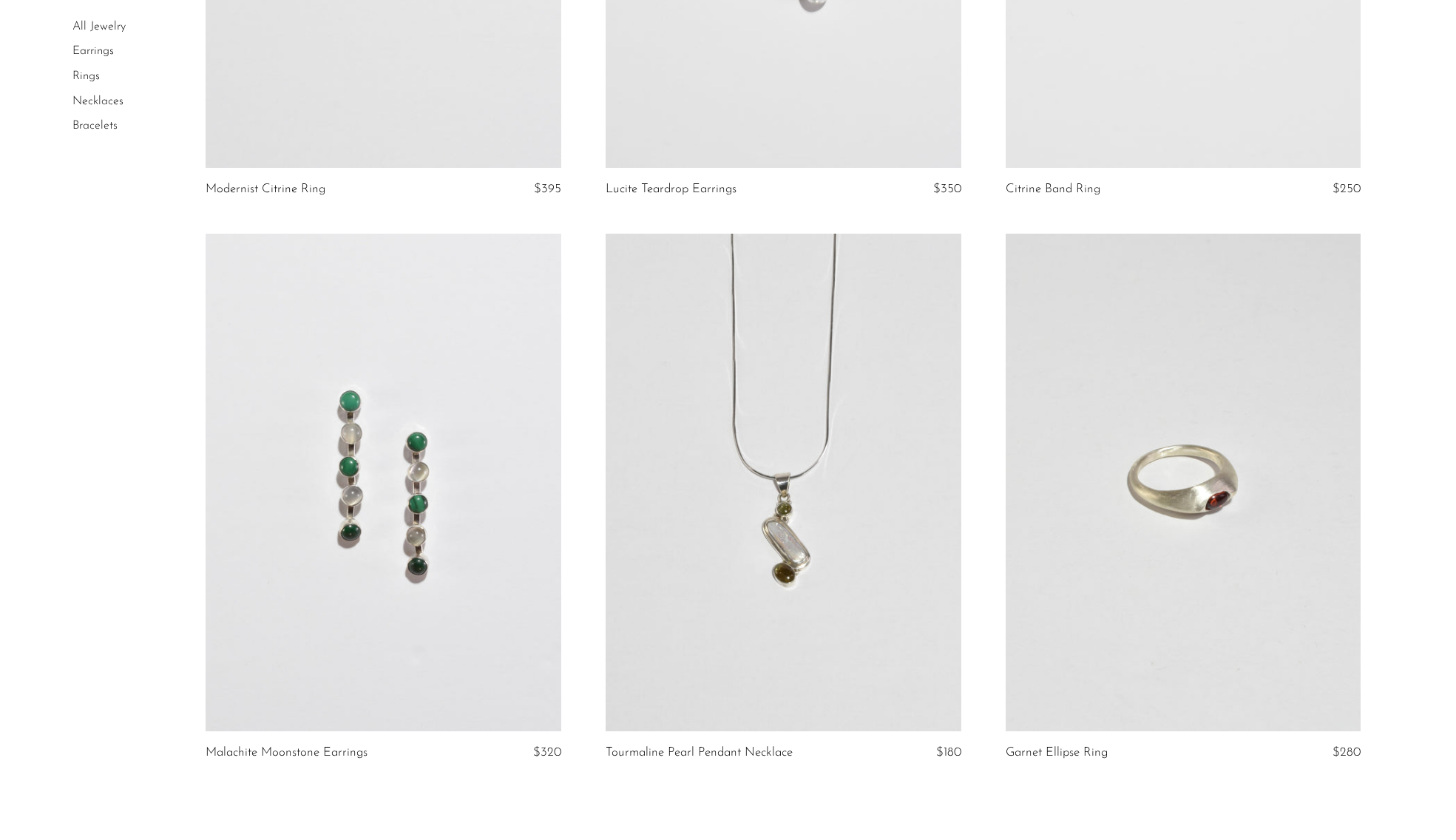
scroll to position [6395, 0]
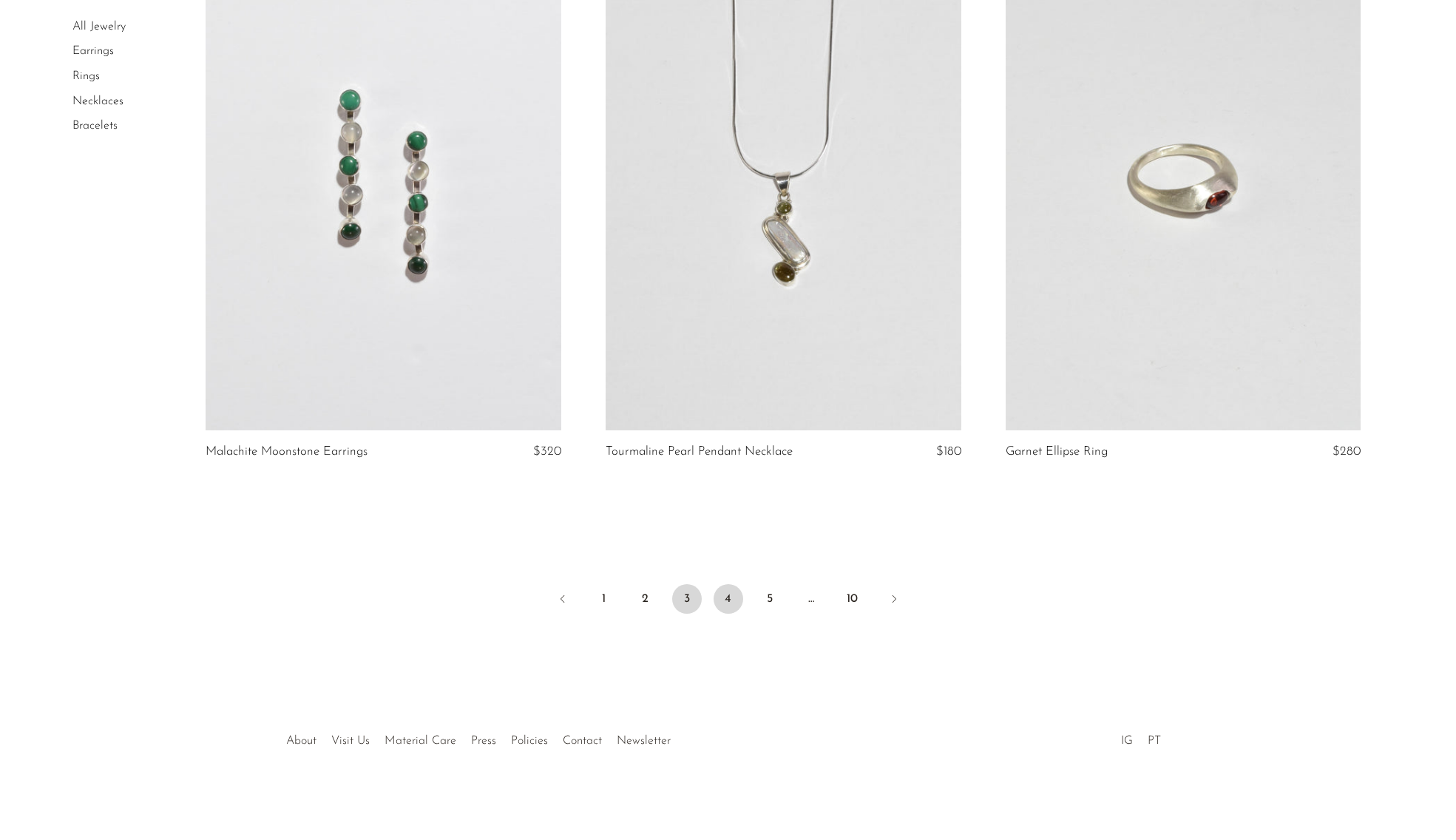
click at [732, 599] on link "4" at bounding box center [728, 598] width 29 height 29
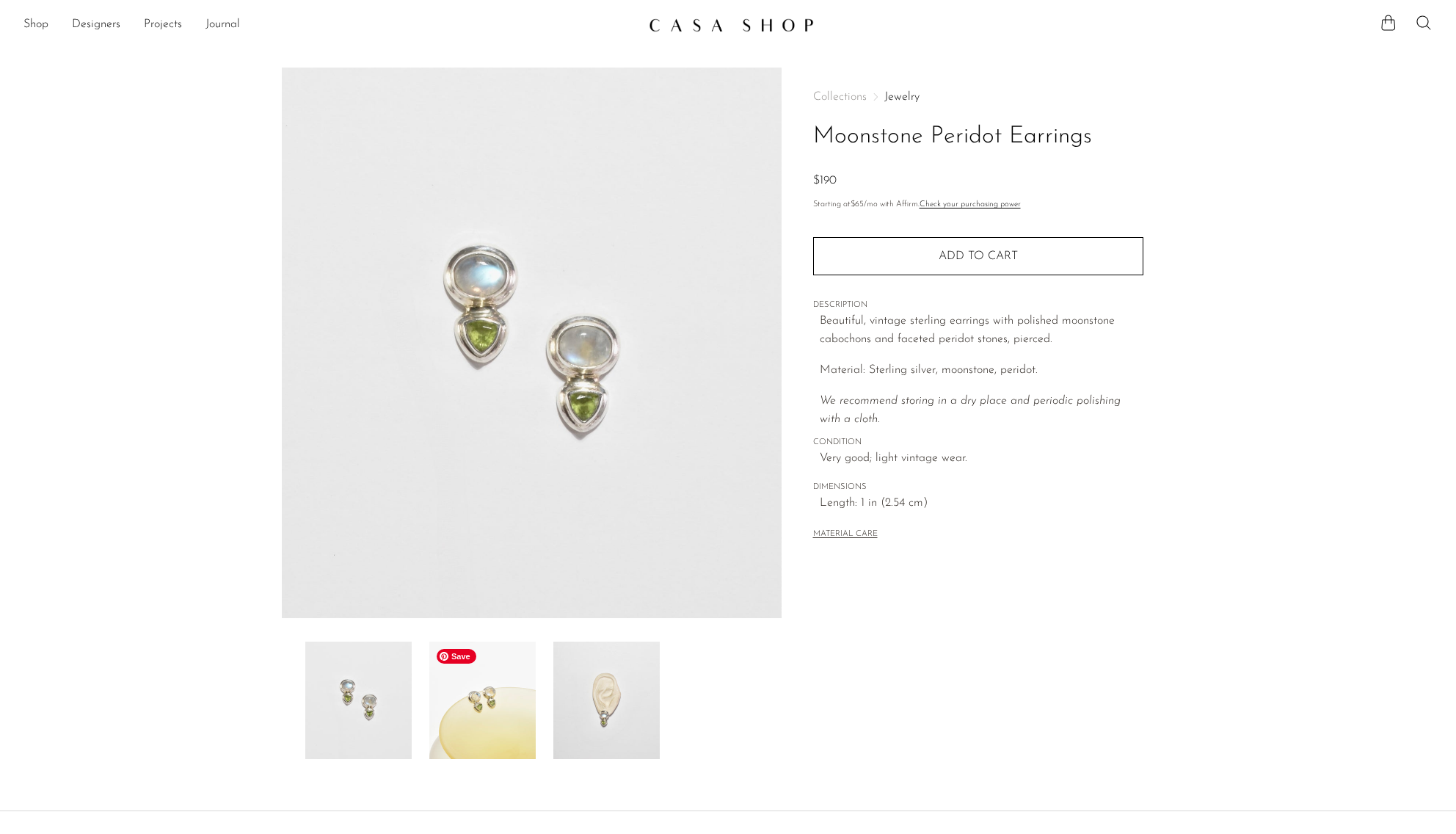
click at [477, 680] on img at bounding box center [483, 700] width 107 height 117
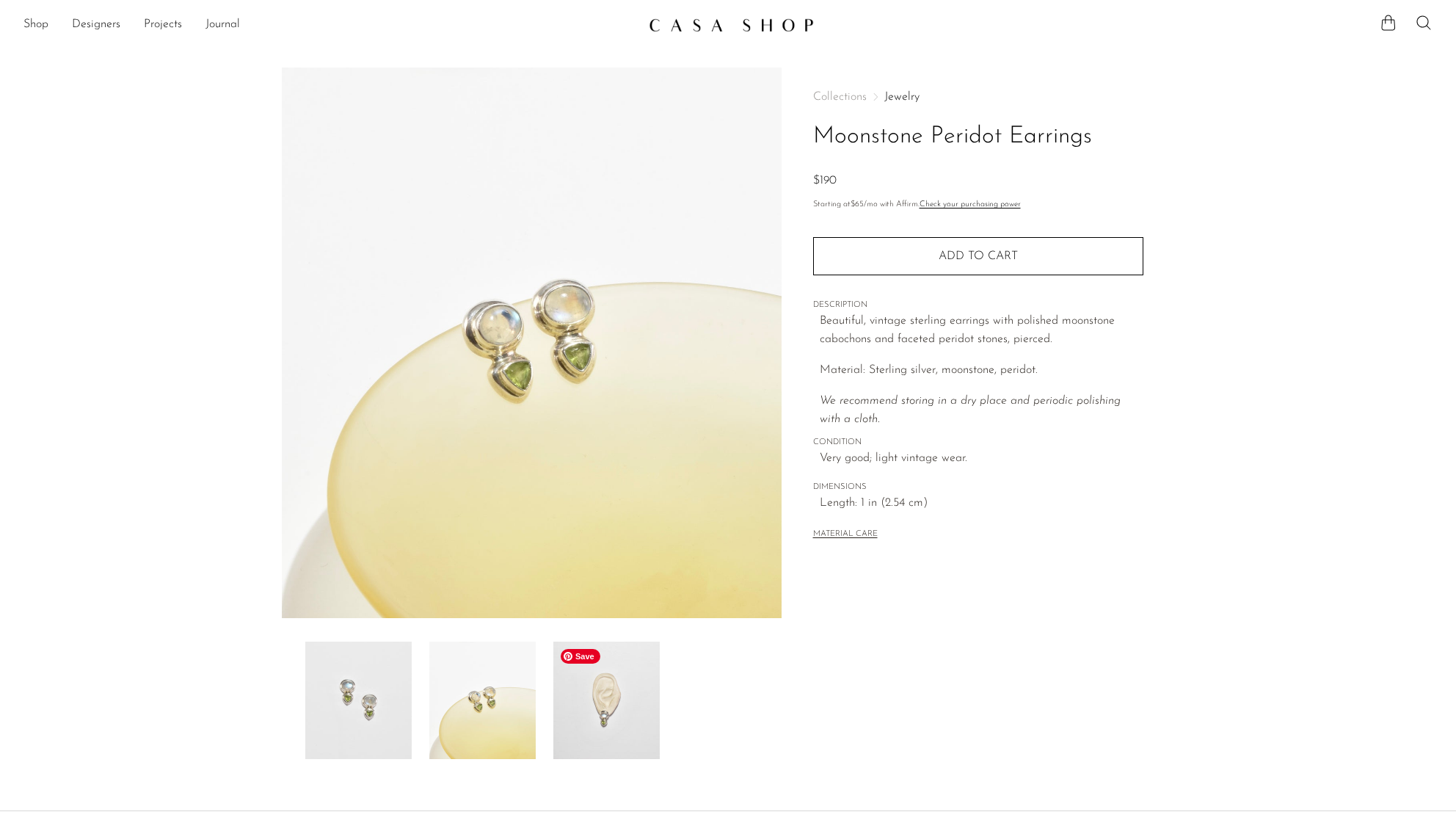
click at [585, 733] on img at bounding box center [606, 700] width 107 height 117
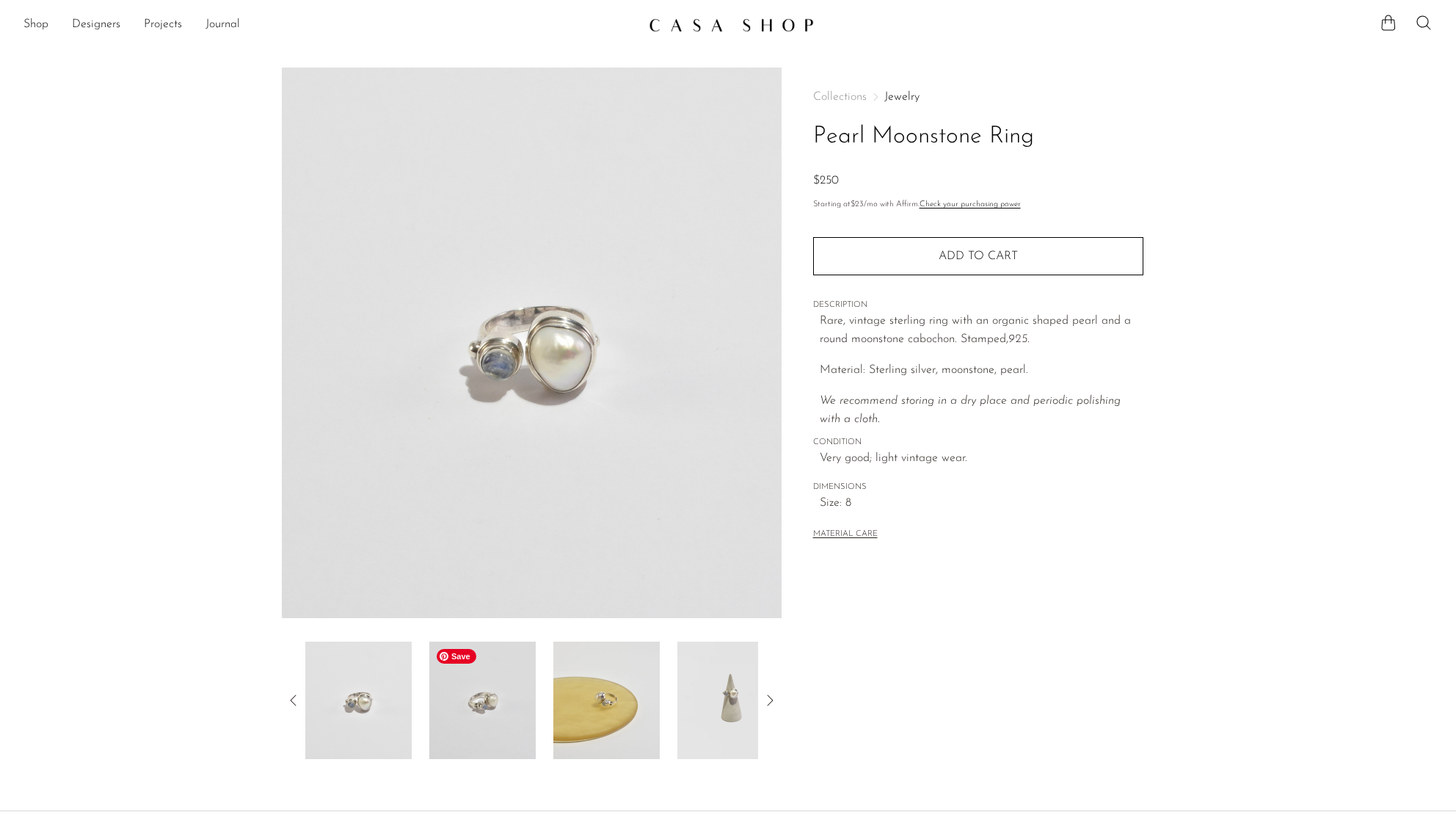
click at [504, 713] on img at bounding box center [483, 700] width 107 height 117
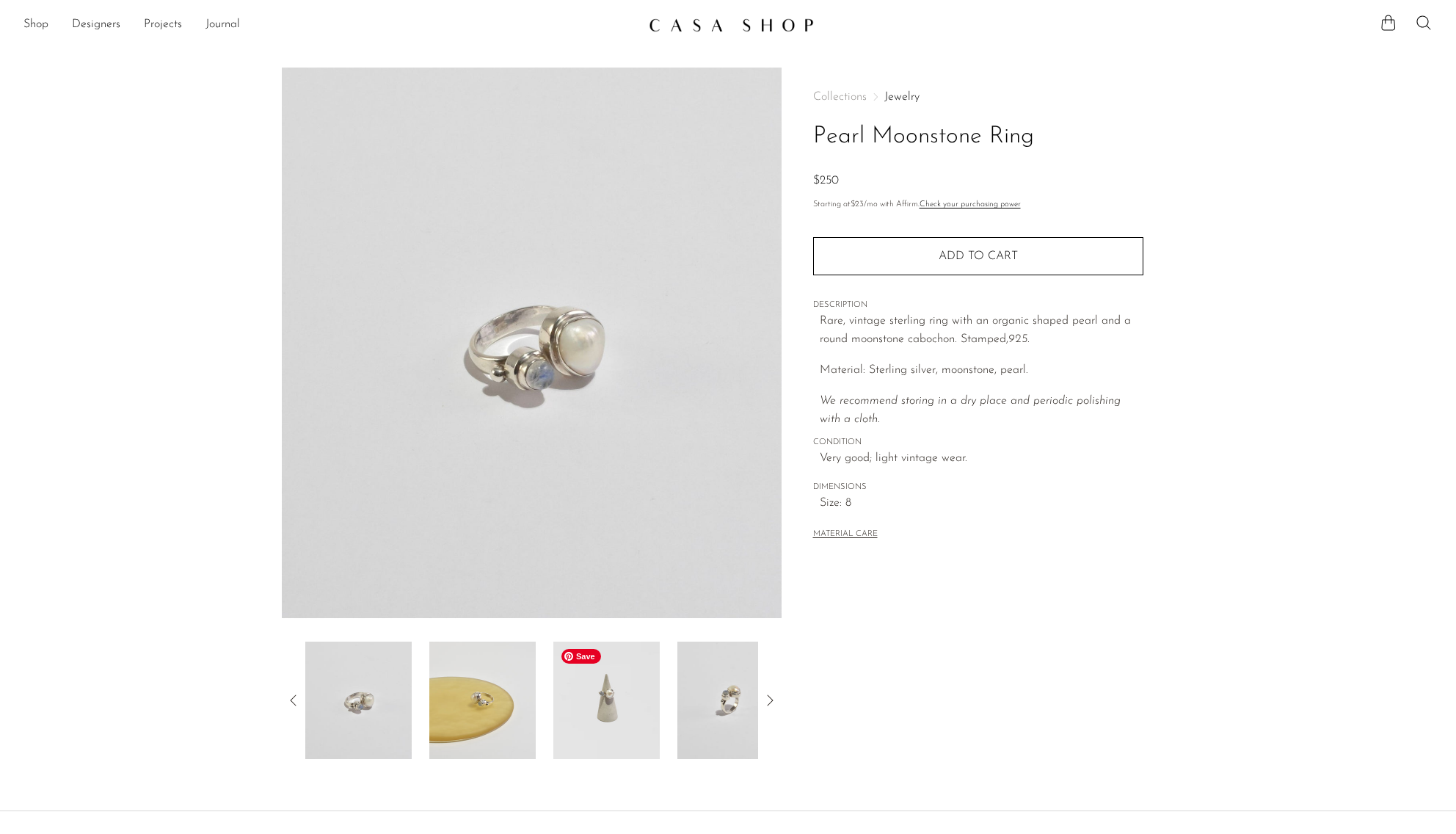
click at [569, 709] on img at bounding box center [606, 700] width 107 height 117
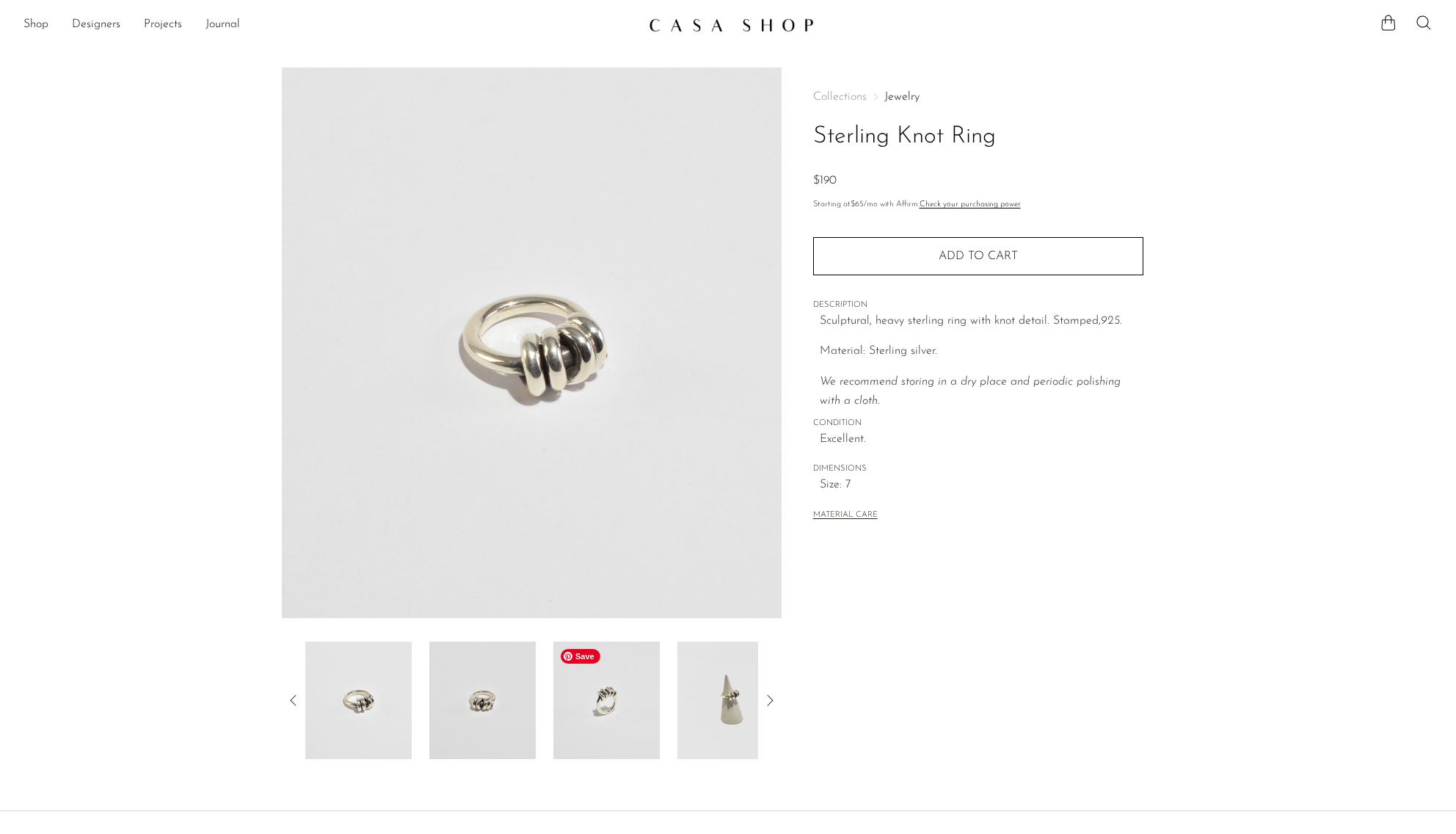
click at [569, 717] on img at bounding box center [606, 700] width 107 height 117
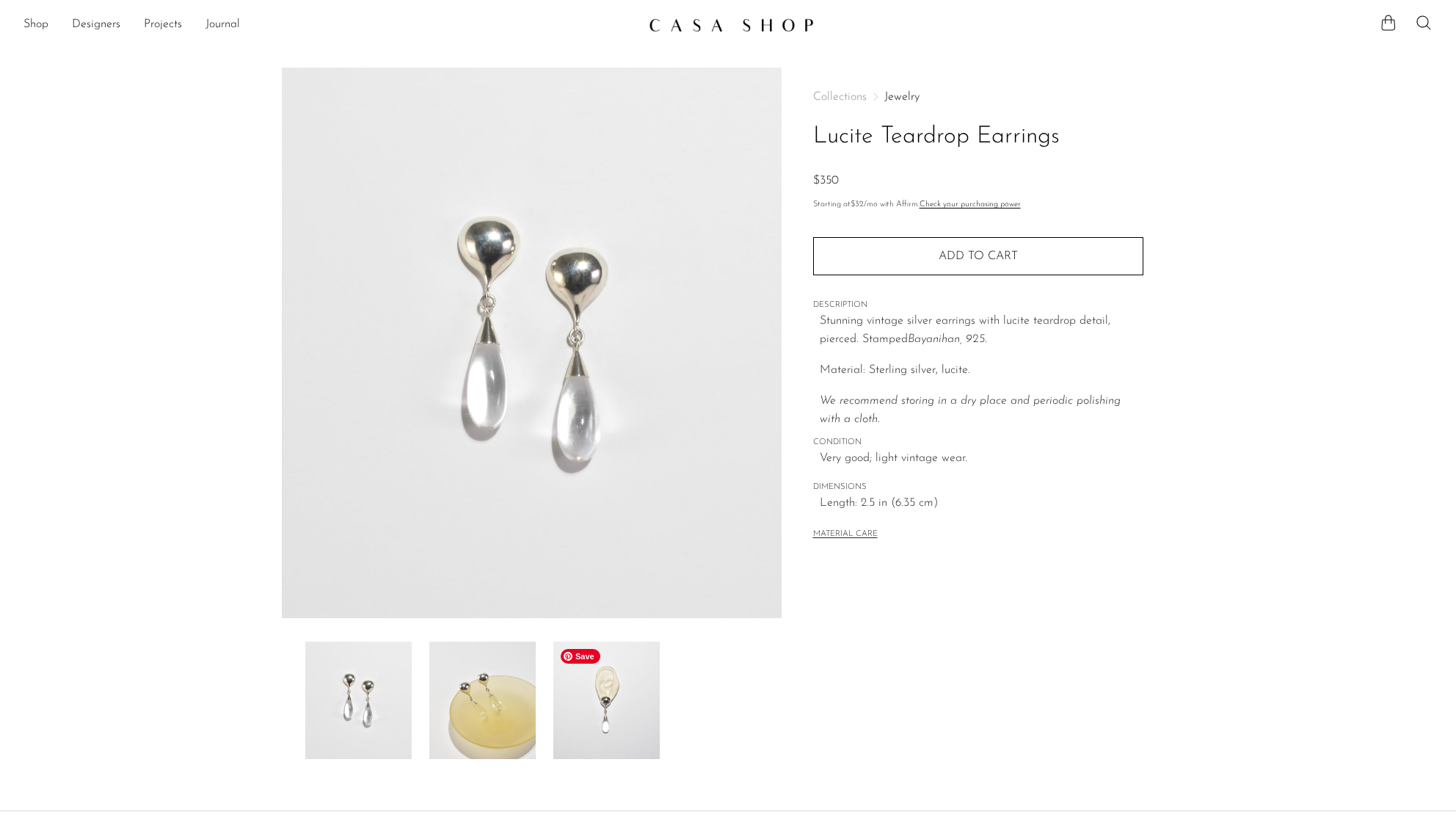
click at [629, 704] on img at bounding box center [606, 700] width 107 height 117
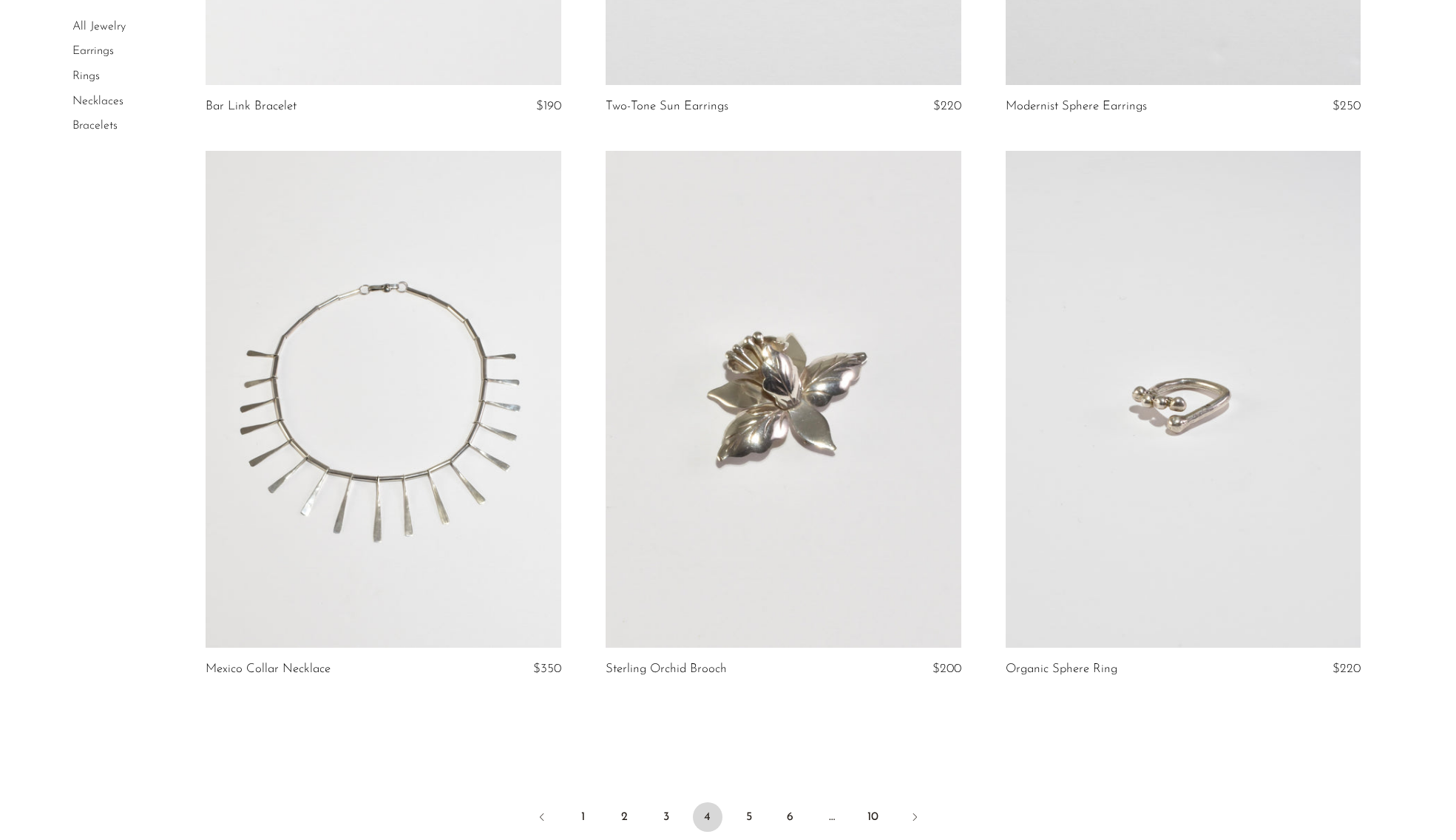
scroll to position [6444, 0]
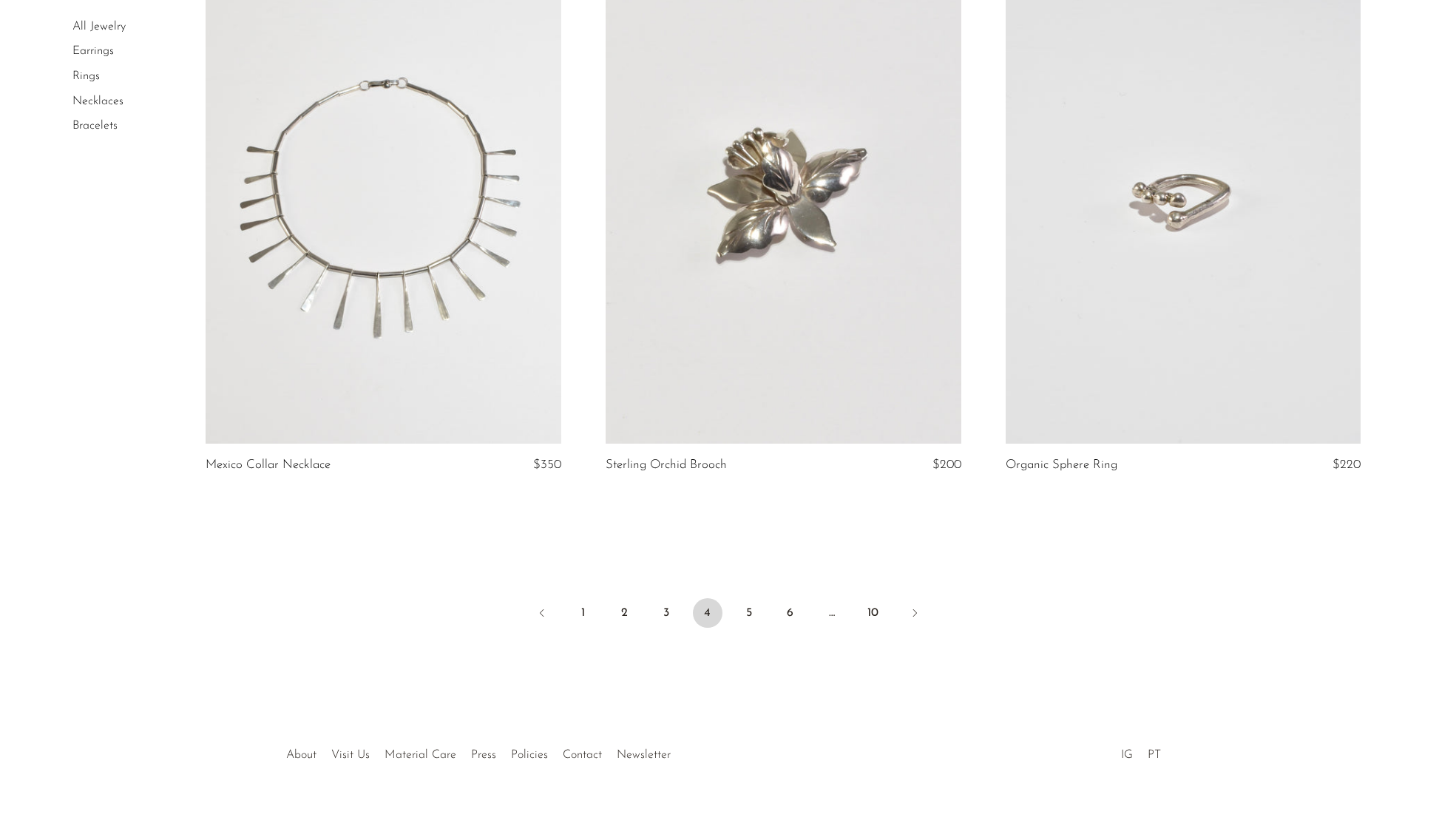
click at [762, 608] on li "5" at bounding box center [748, 614] width 29 height 33
click at [749, 598] on link "5" at bounding box center [748, 612] width 29 height 29
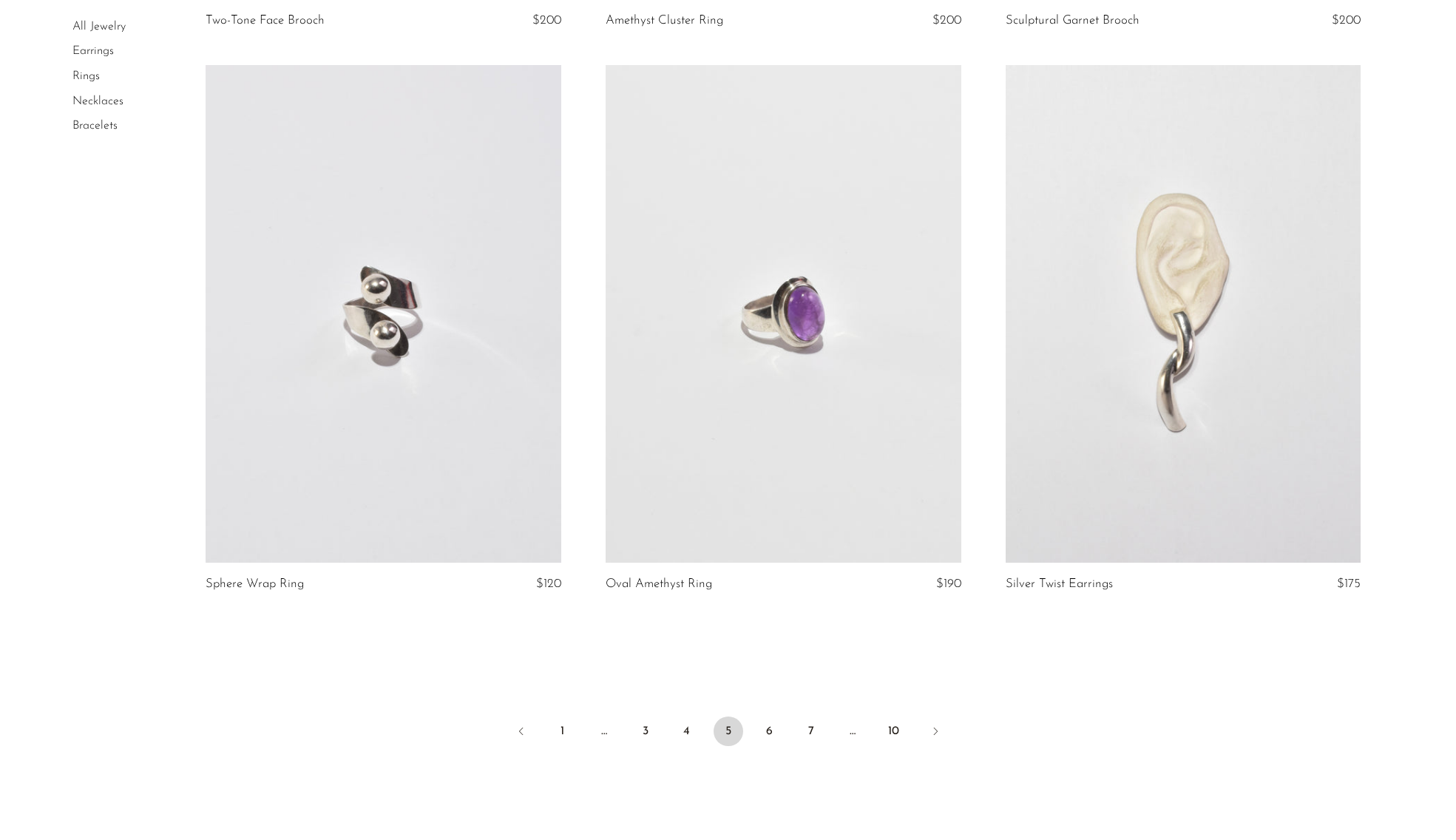
scroll to position [6295, 0]
click at [779, 716] on li "6" at bounding box center [769, 732] width 29 height 33
click at [771, 740] on link "6" at bounding box center [769, 731] width 29 height 29
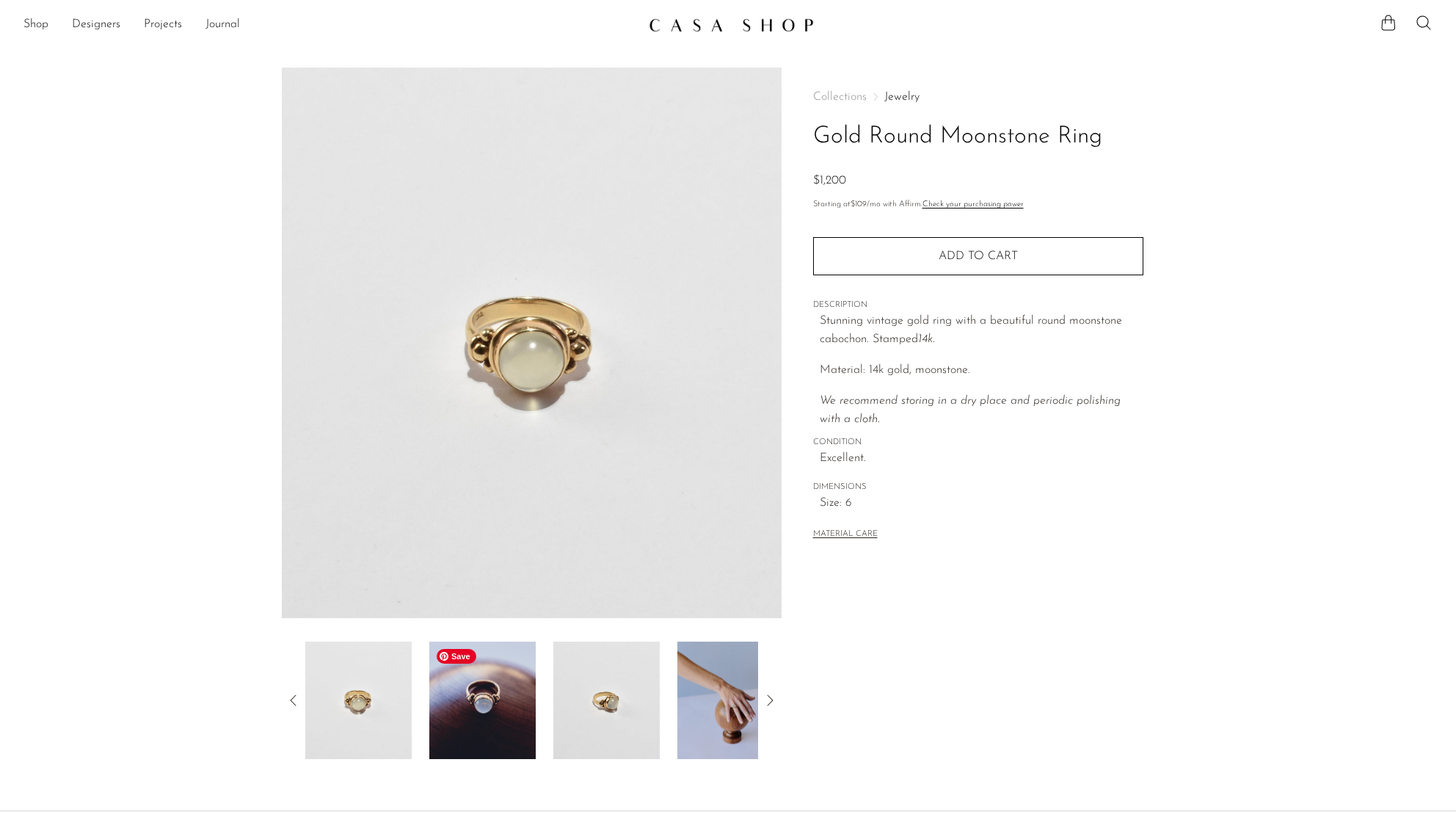
click at [488, 731] on img at bounding box center [483, 700] width 107 height 117
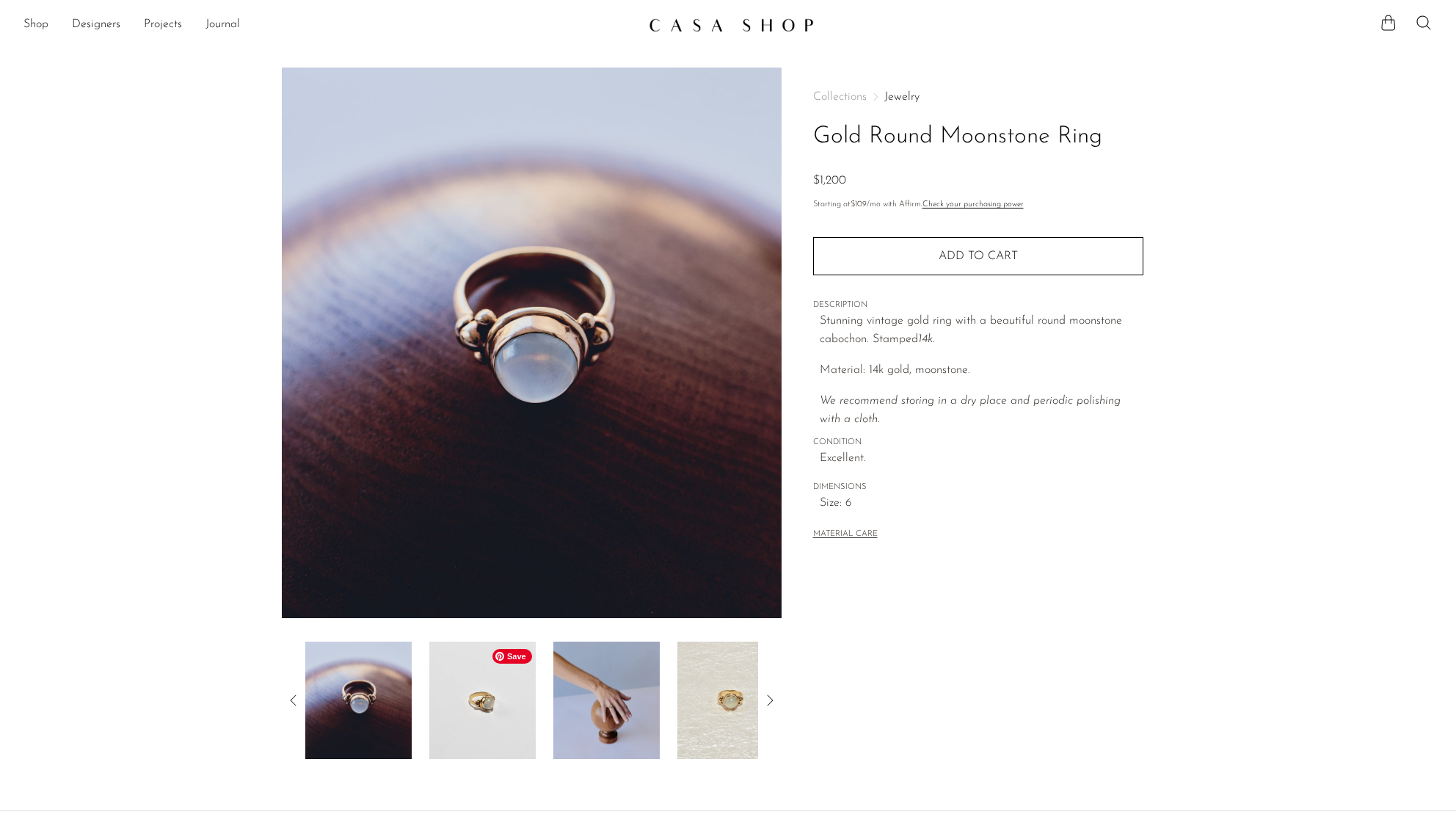
click at [488, 733] on img at bounding box center [483, 700] width 107 height 117
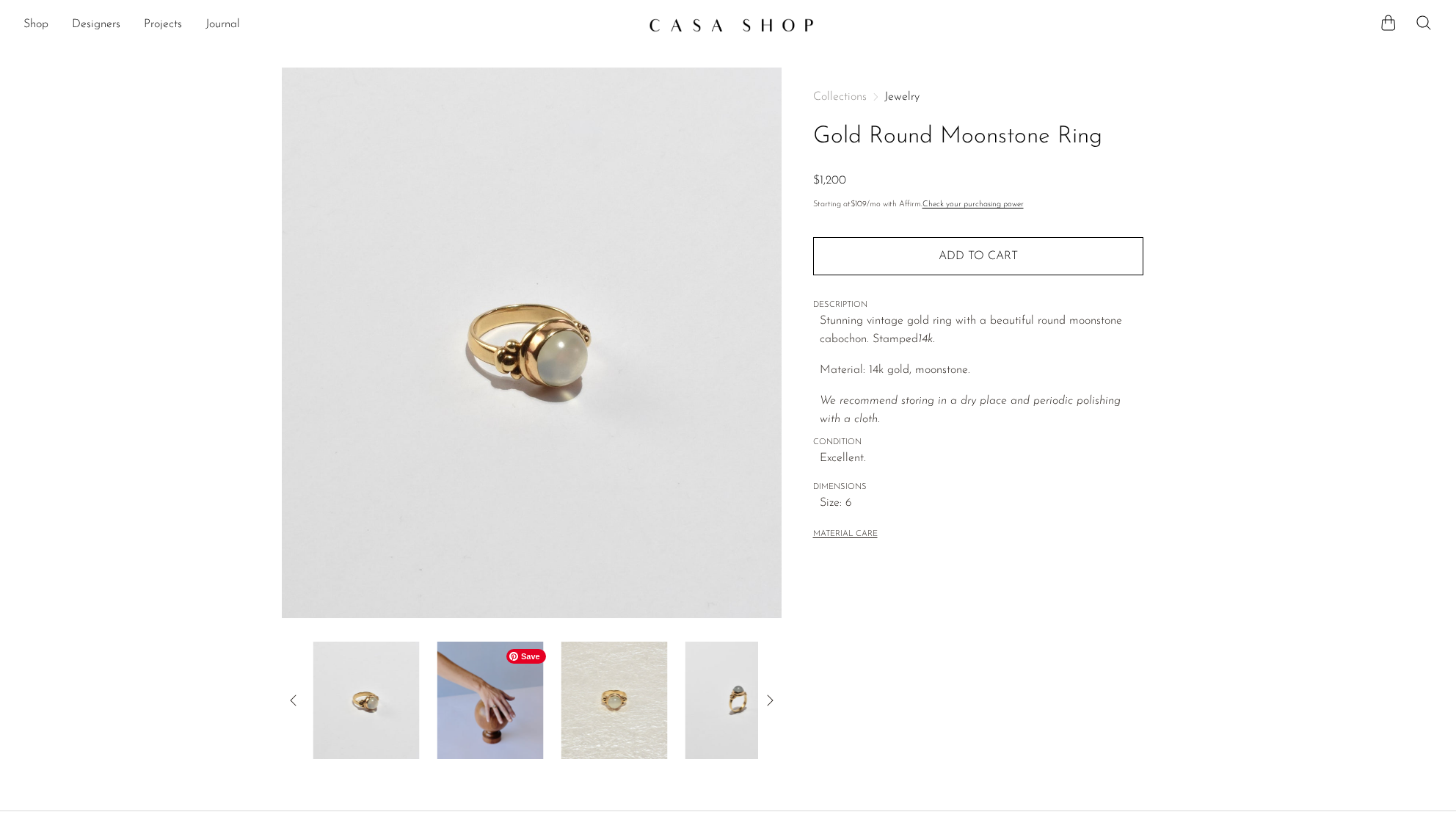
click at [516, 732] on img at bounding box center [491, 700] width 107 height 117
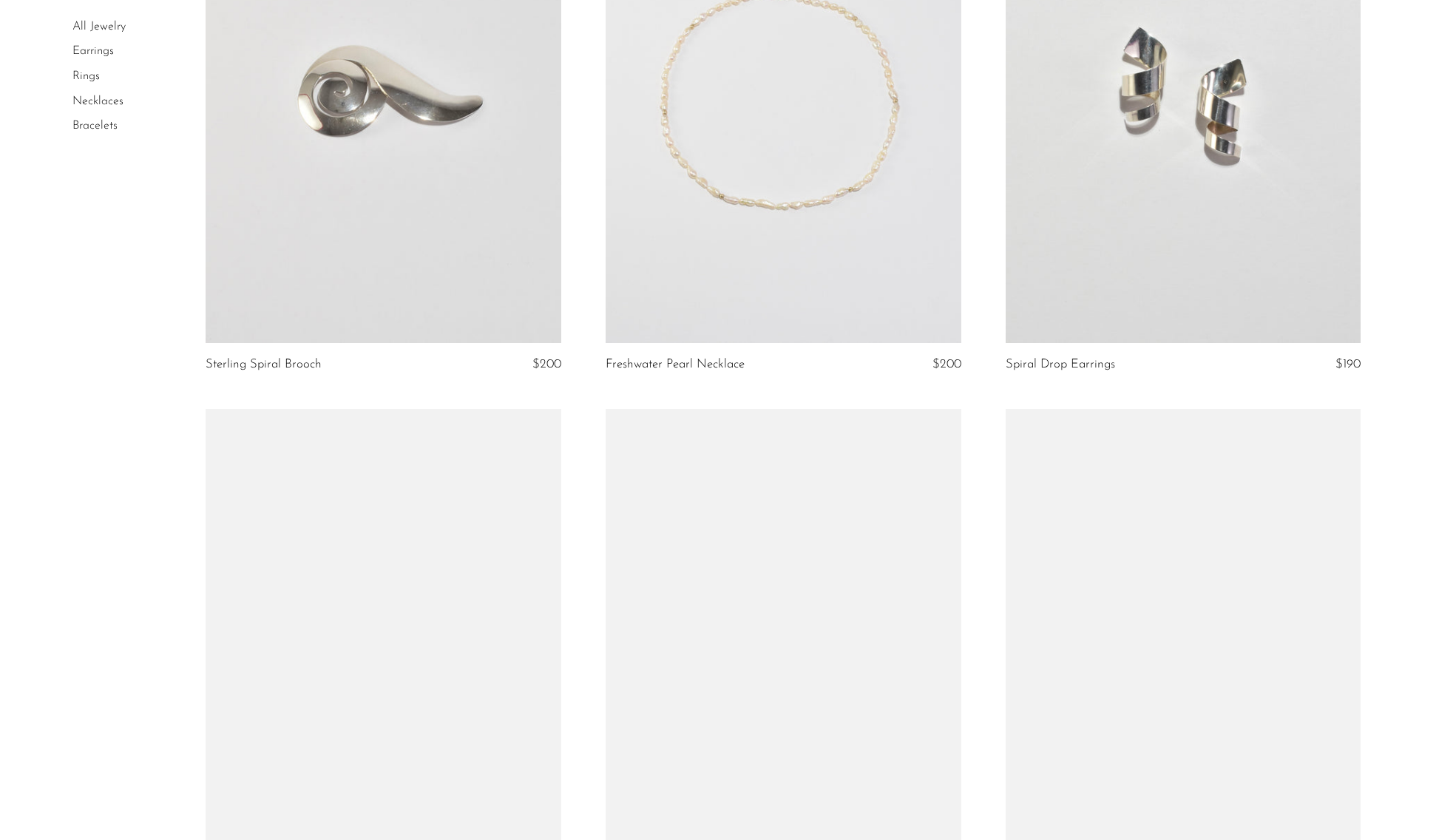
scroll to position [6240, 0]
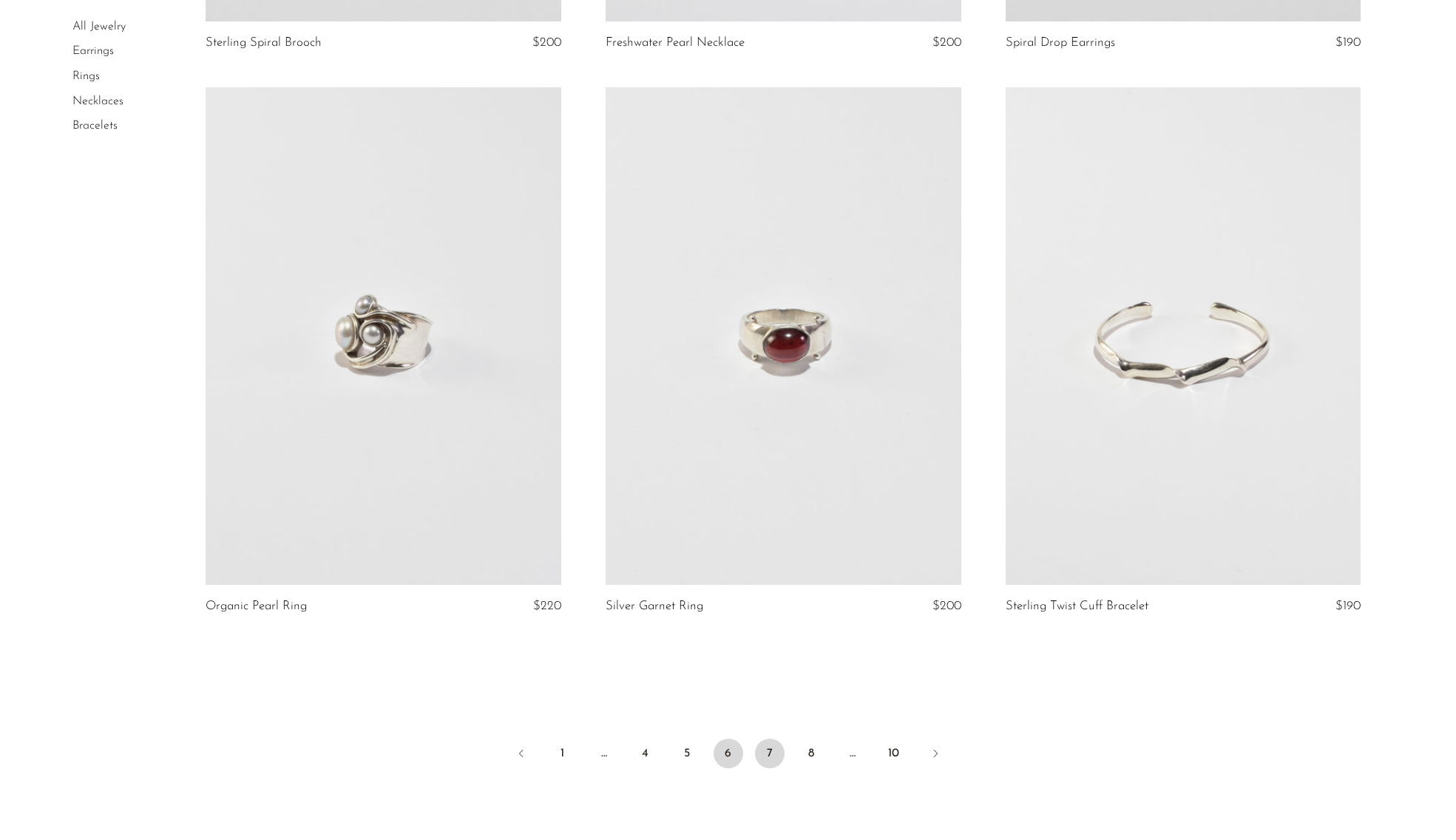
click at [759, 756] on link "7" at bounding box center [769, 753] width 29 height 29
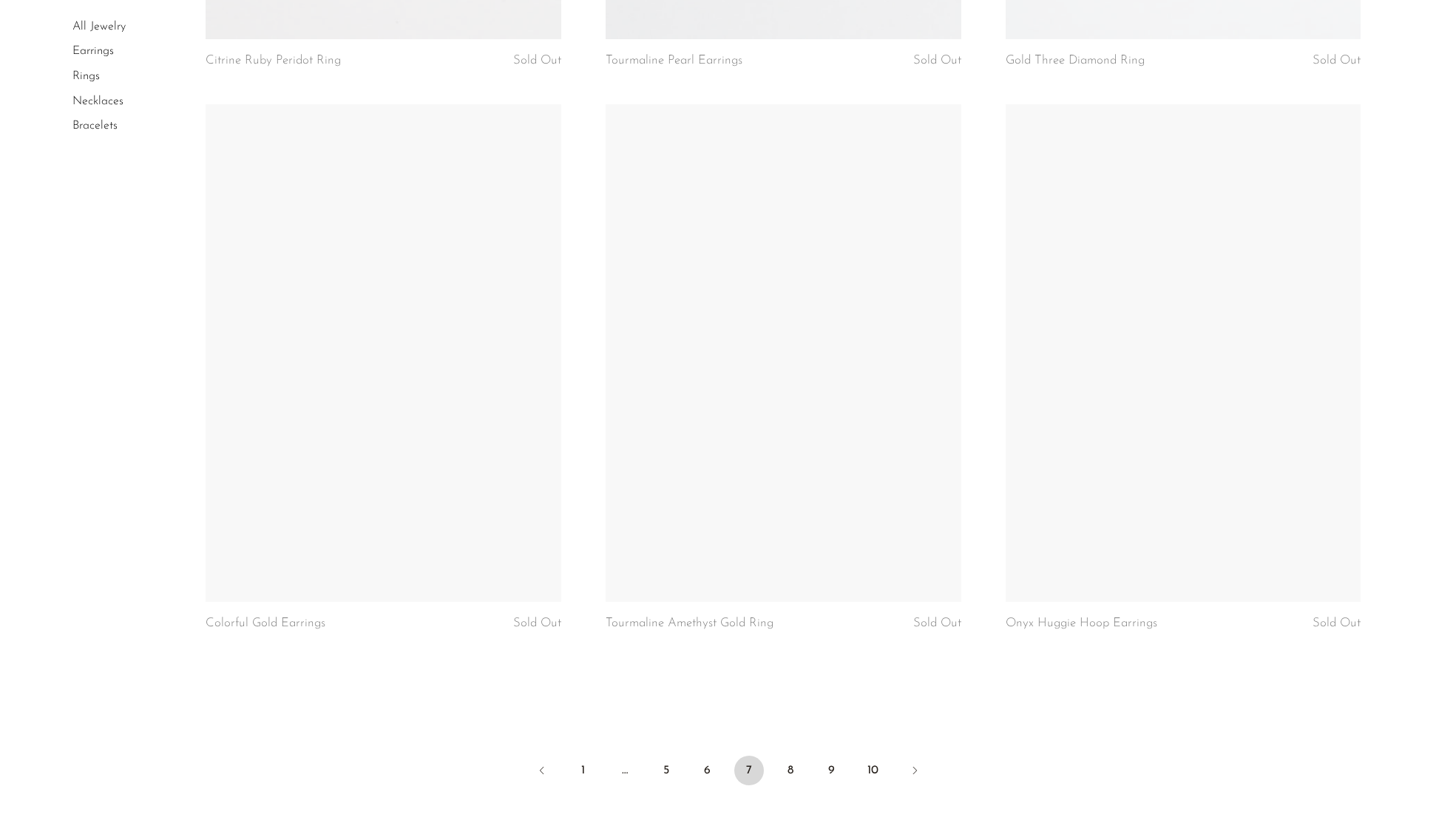
scroll to position [6480, 0]
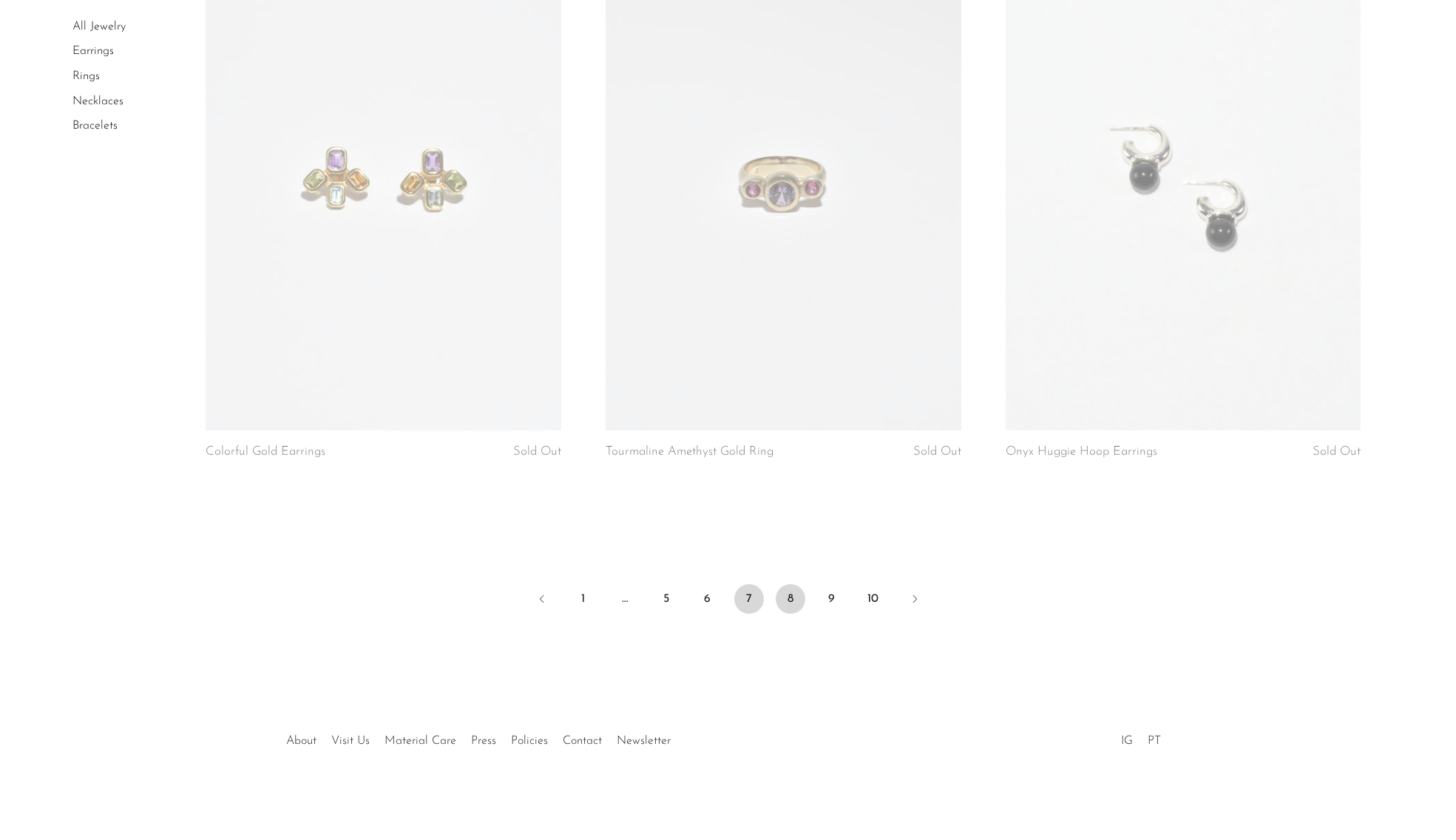
click at [802, 597] on link "8" at bounding box center [789, 598] width 29 height 29
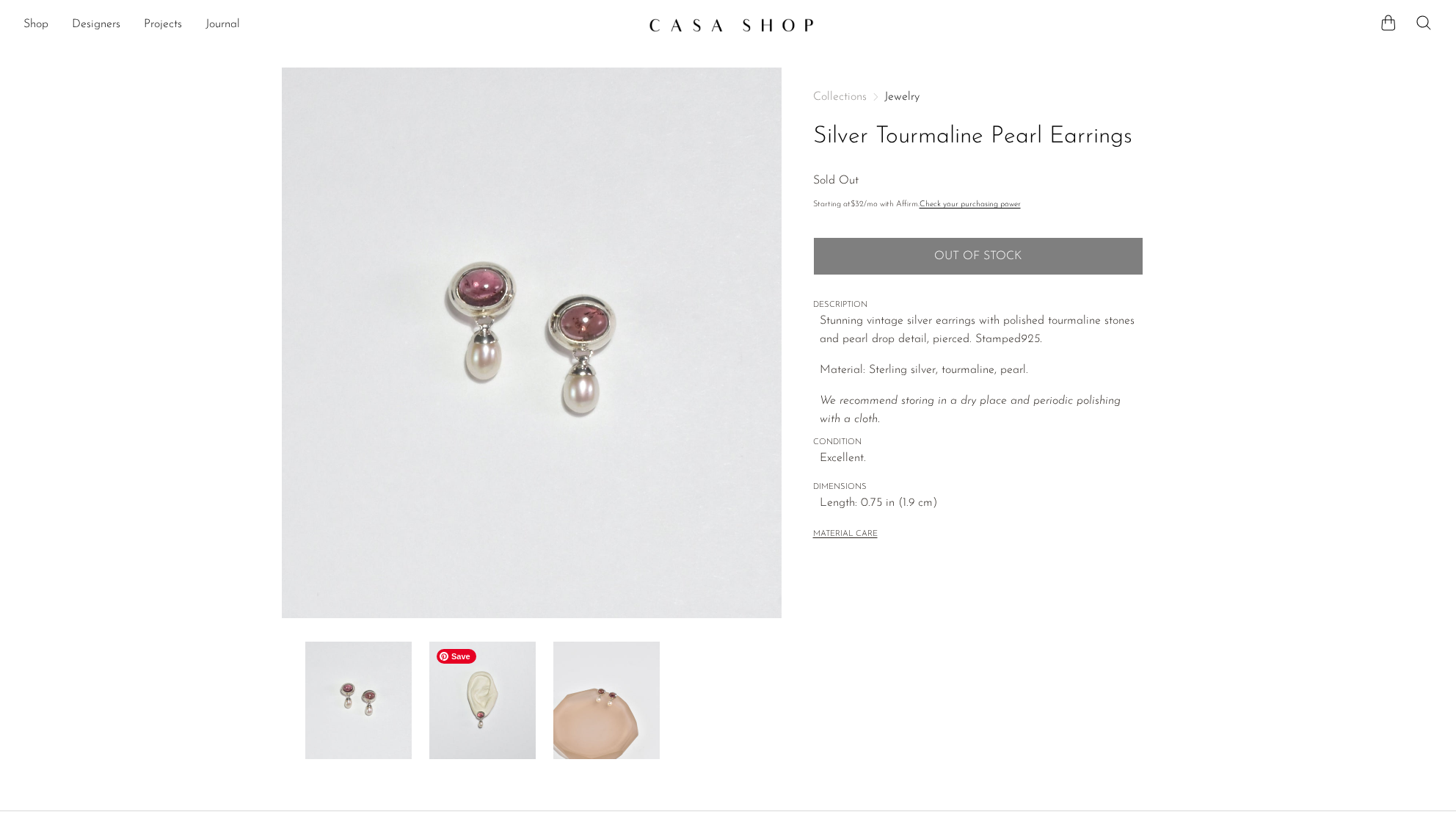
click at [463, 705] on img at bounding box center [483, 700] width 107 height 117
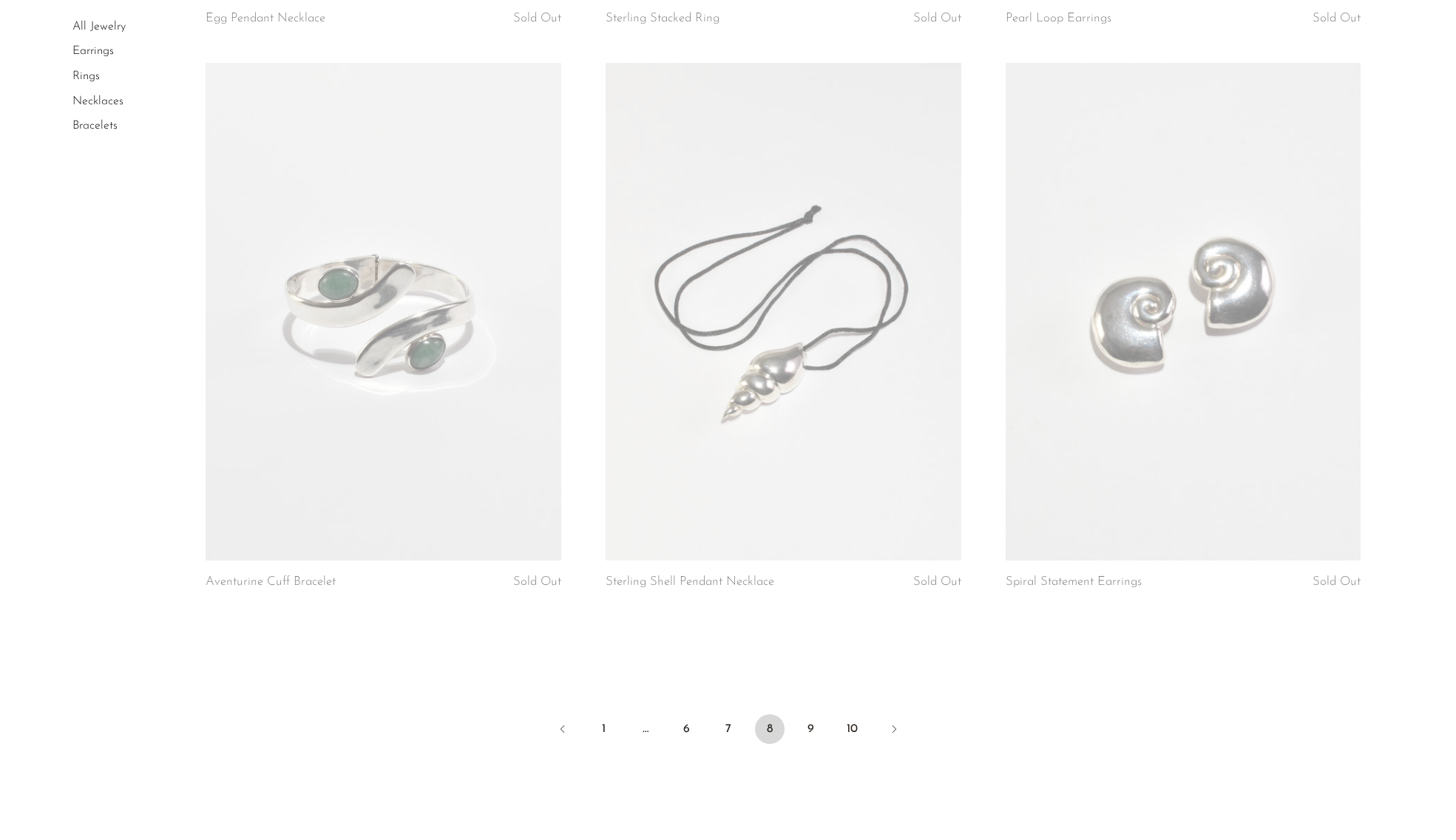
scroll to position [6395, 0]
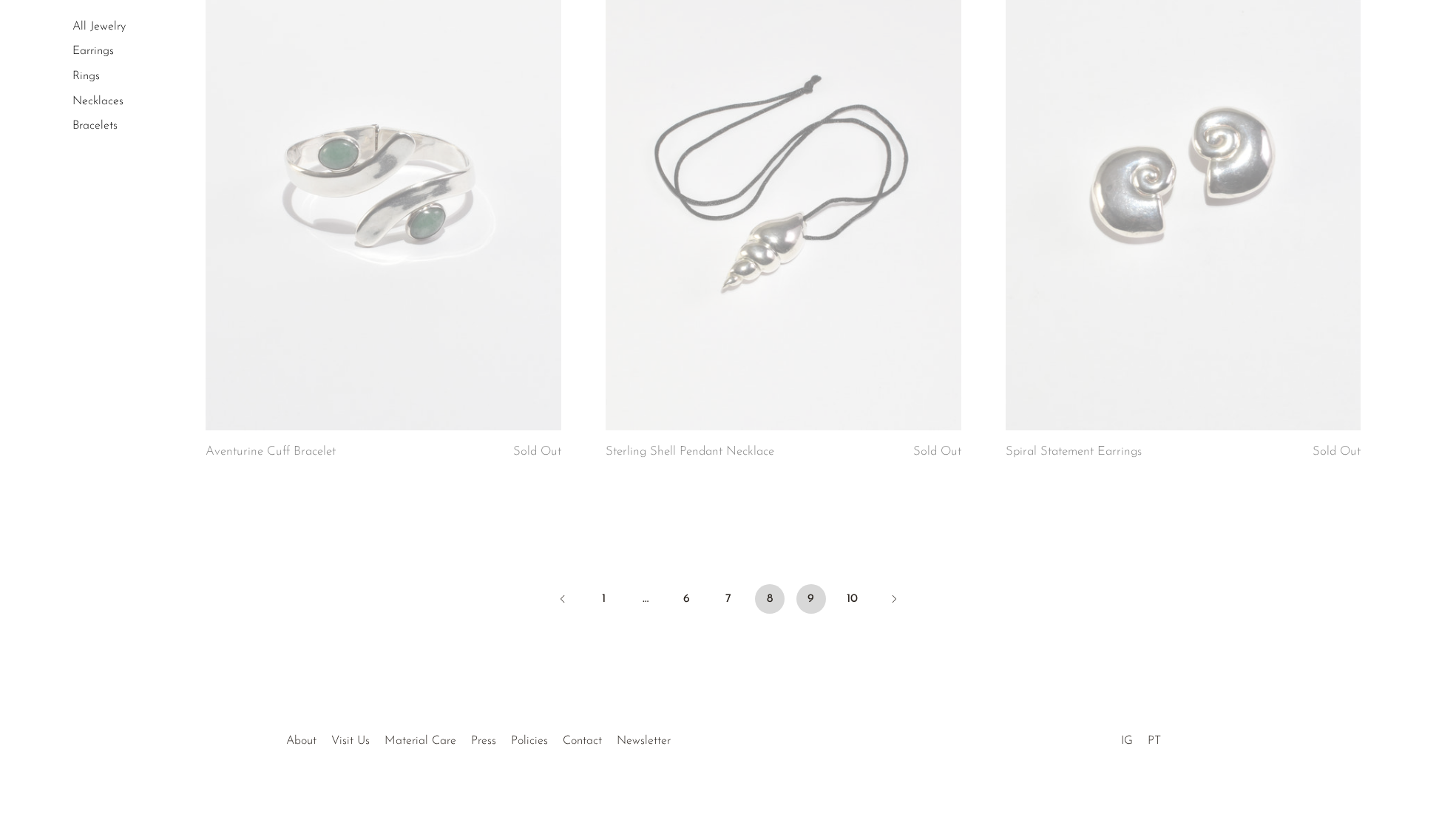
click at [814, 605] on link "9" at bounding box center [811, 598] width 29 height 29
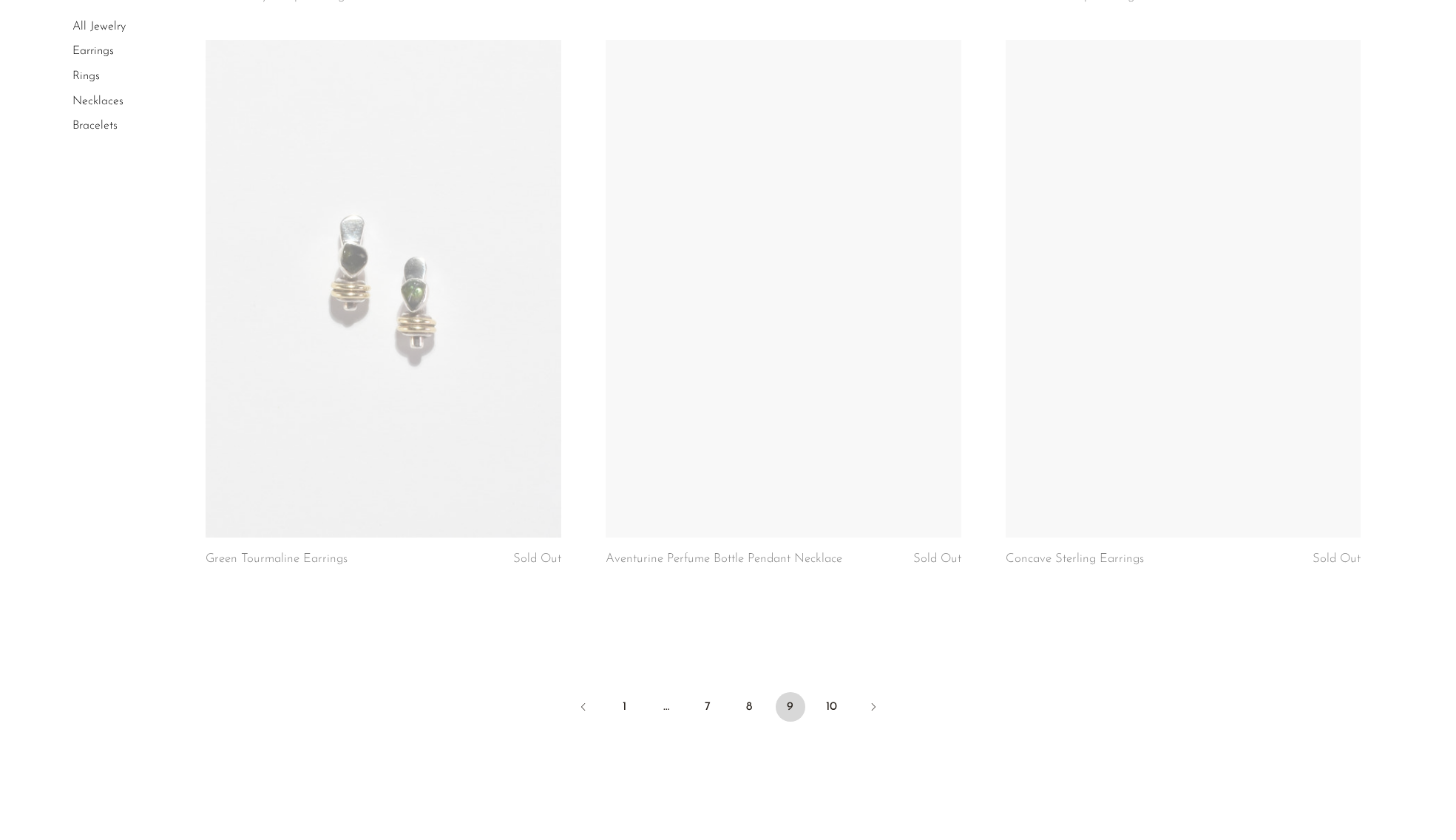
scroll to position [6395, 0]
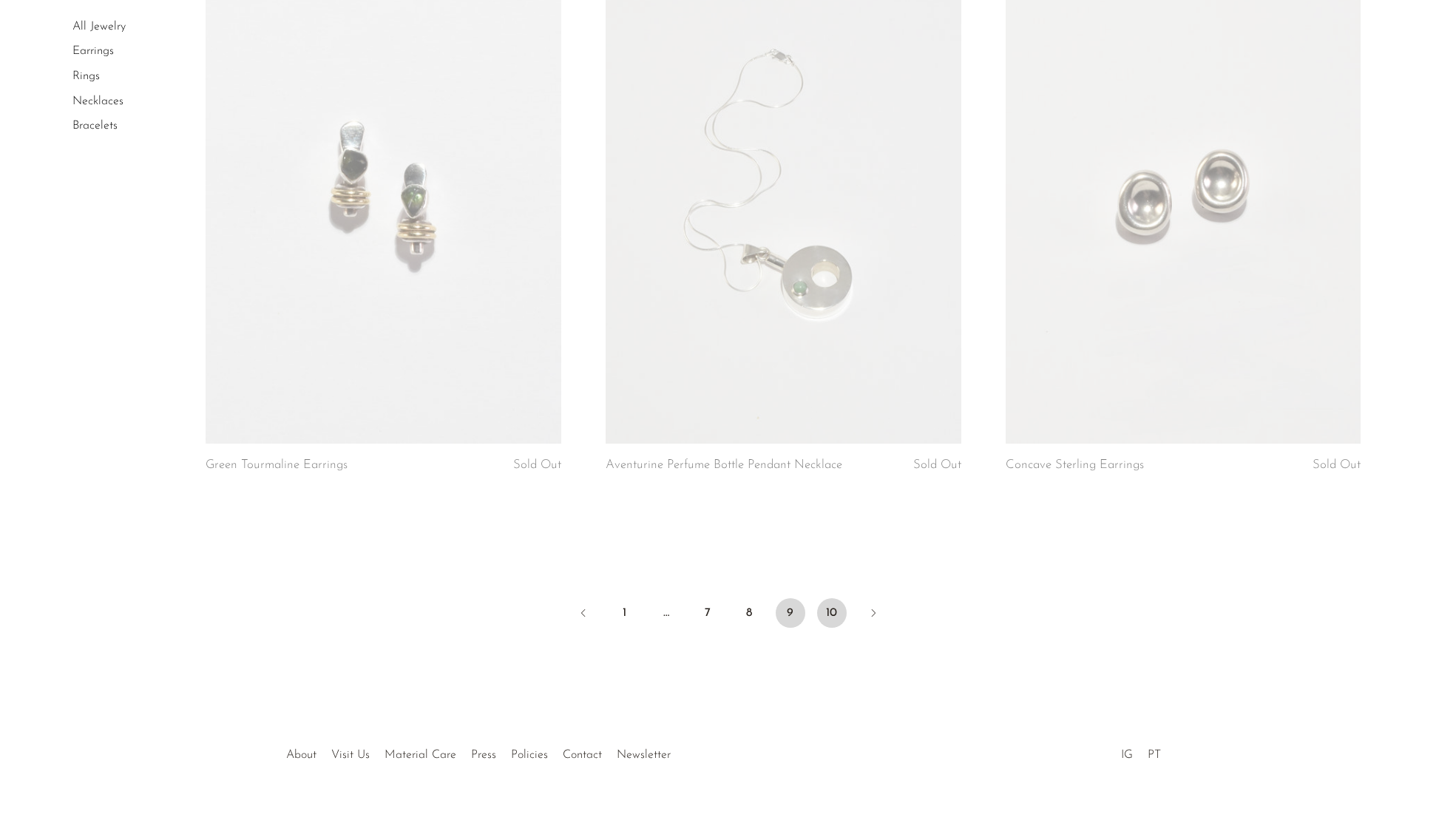
click at [837, 598] on link "10" at bounding box center [831, 612] width 29 height 29
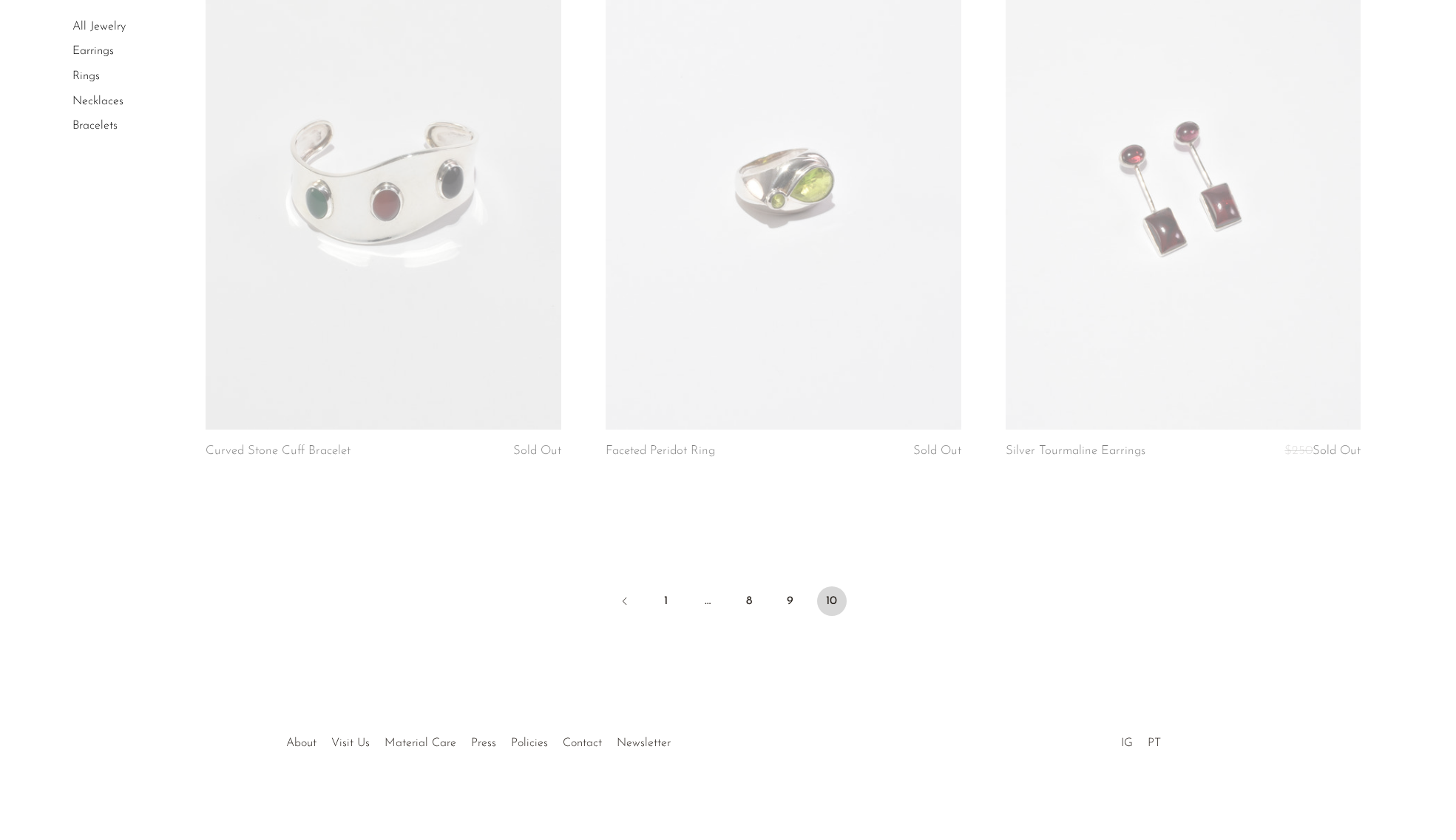
scroll to position [5277, 0]
